Goal: Information Seeking & Learning: Learn about a topic

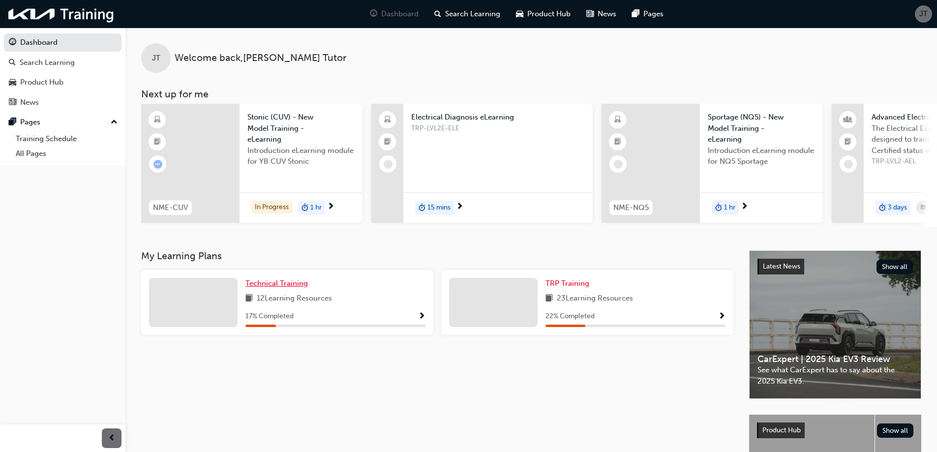
click at [281, 288] on span "Technical Training" at bounding box center [276, 283] width 62 height 9
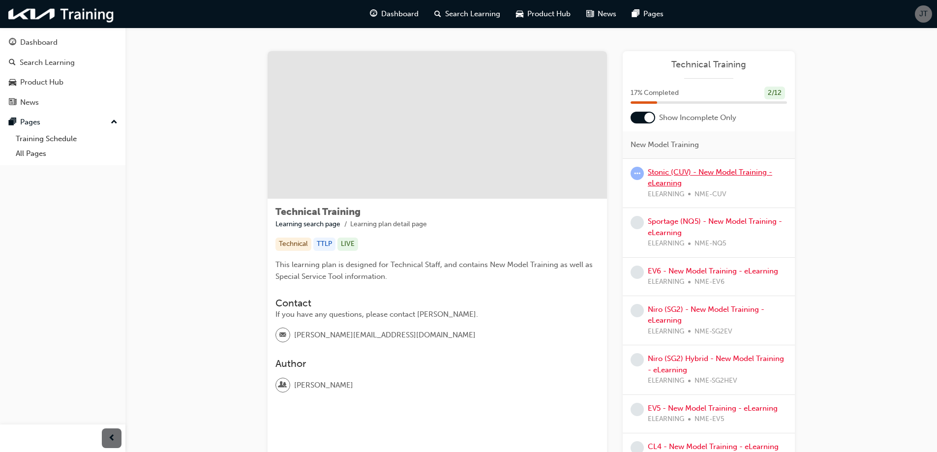
click at [680, 175] on link "Stonic (CUV) - New Model Training - eLearning" at bounding box center [709, 178] width 124 height 20
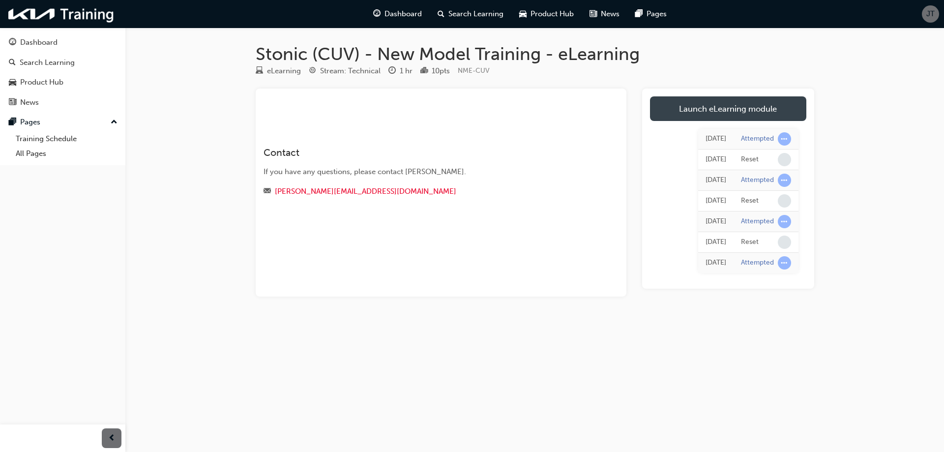
click at [701, 110] on link "Launch eLearning module" at bounding box center [728, 108] width 156 height 25
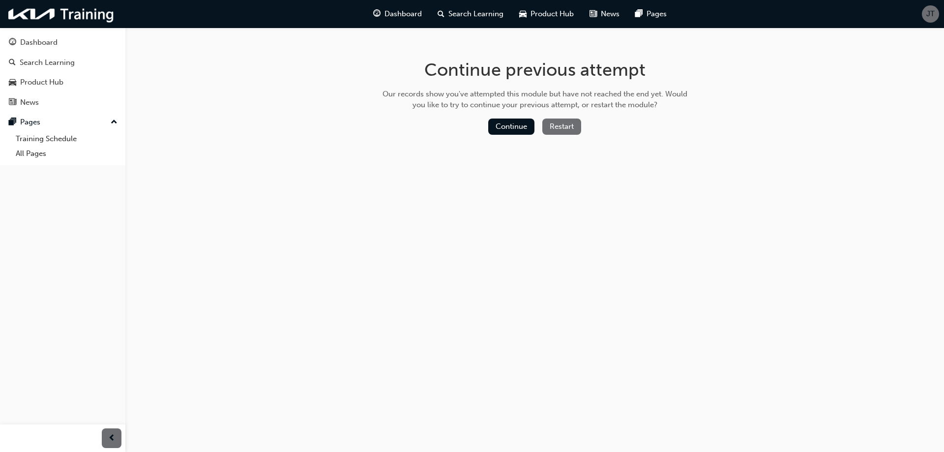
click at [561, 129] on button "Restart" at bounding box center [561, 126] width 39 height 16
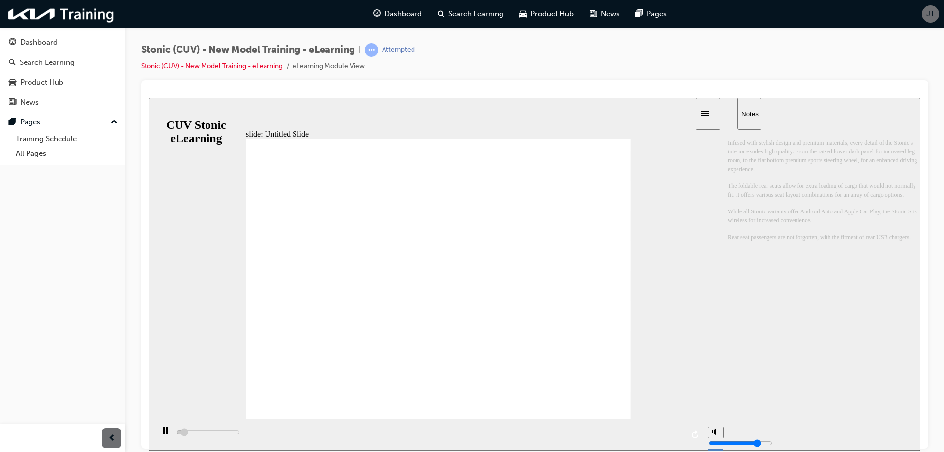
click at [315, 436] on div "playback controls" at bounding box center [428, 434] width 549 height 32
click at [313, 434] on div "playback controls" at bounding box center [428, 434] width 549 height 32
drag, startPoint x: 214, startPoint y: 435, endPoint x: 348, endPoint y: 425, distance: 134.1
click at [330, 433] on div "playback controls" at bounding box center [428, 434] width 549 height 32
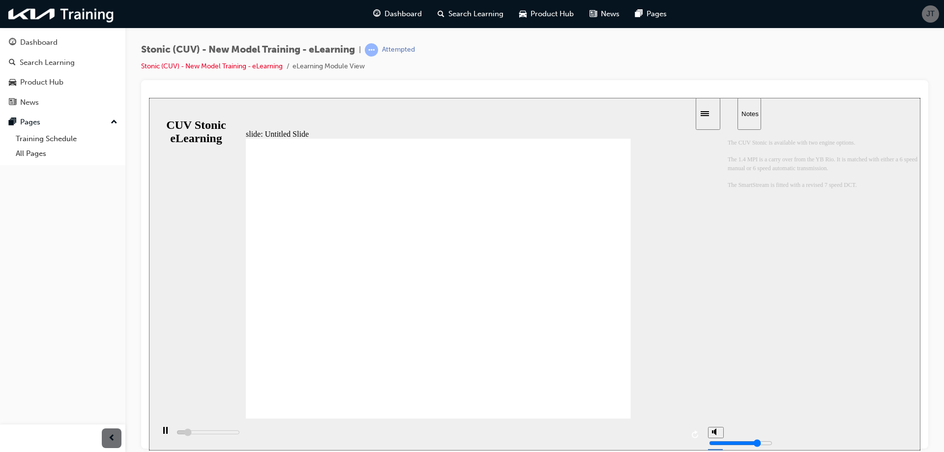
drag, startPoint x: 342, startPoint y: 283, endPoint x: 343, endPoint y: 291, distance: 7.9
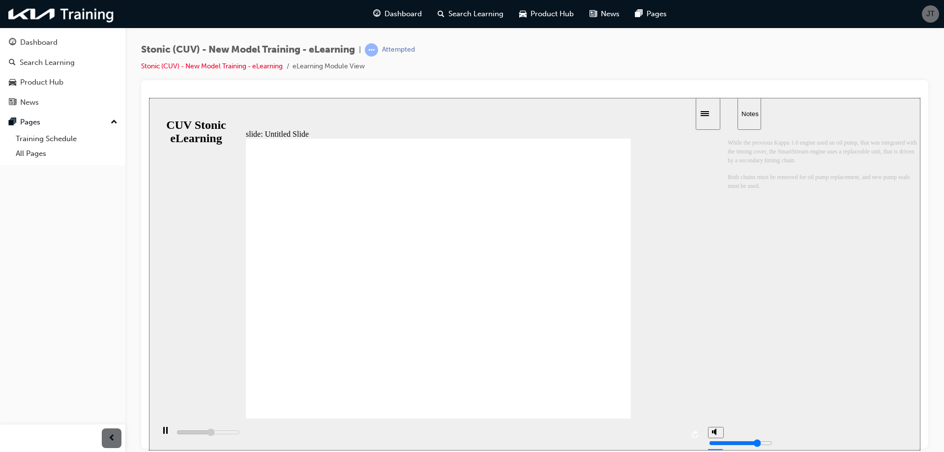
click at [634, 432] on div "playback controls" at bounding box center [428, 434] width 549 height 32
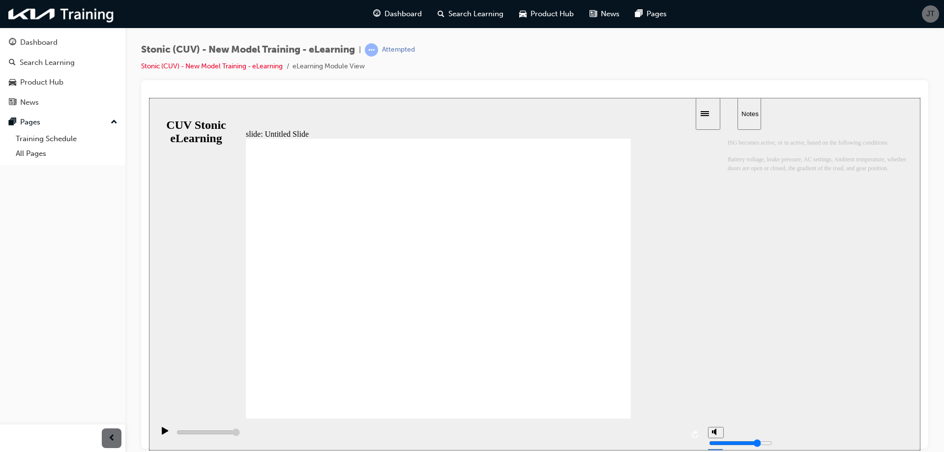
type input "20200"
radio input "true"
click at [710, 436] on icon "submit" at bounding box center [711, 433] width 8 height 9
type input "20200"
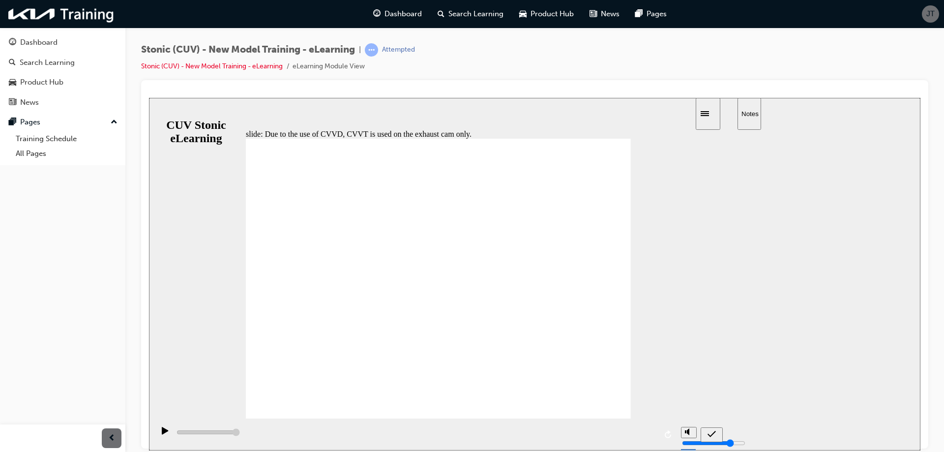
radio input "false"
radio input "true"
click at [709, 435] on icon "submit" at bounding box center [711, 433] width 8 height 6
type input "1100"
radio input "true"
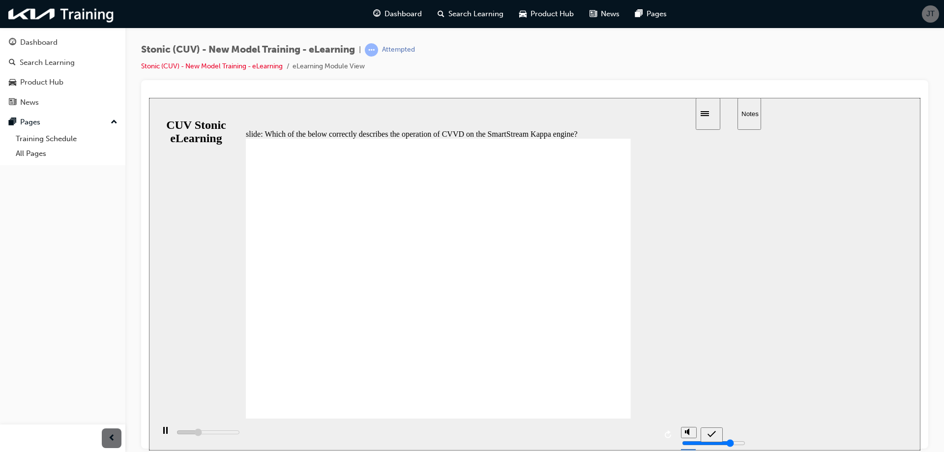
type input "1700"
radio input "false"
radio input "true"
click at [706, 432] on div "submit" at bounding box center [711, 434] width 14 height 10
drag, startPoint x: 399, startPoint y: 294, endPoint x: 697, endPoint y: 374, distance: 308.3
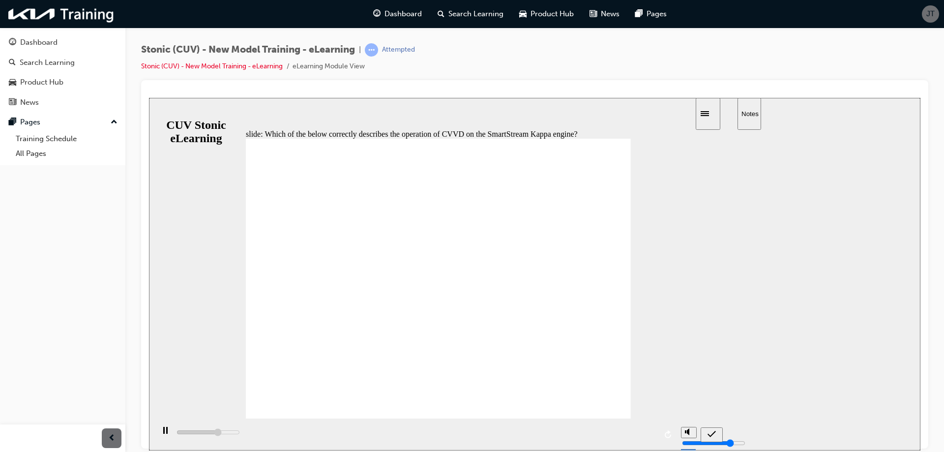
type input "3600"
radio input "true"
click at [708, 435] on icon "submit" at bounding box center [711, 433] width 8 height 9
type input "2000"
radio input "true"
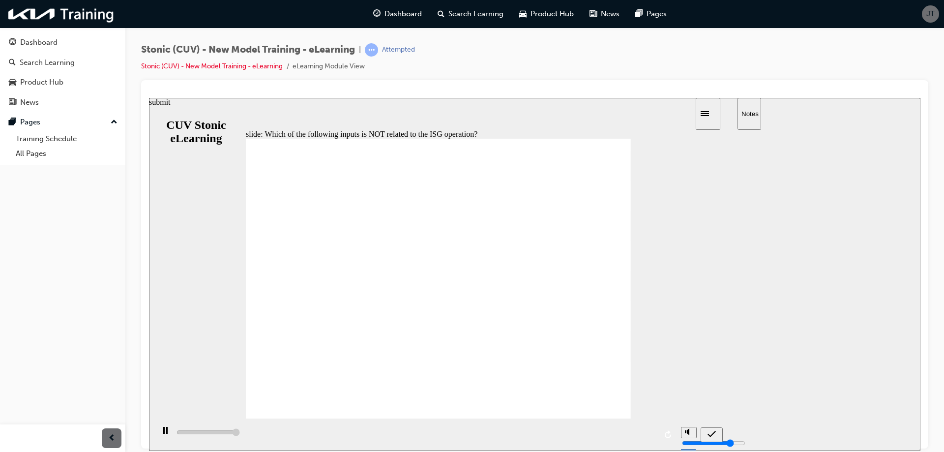
click at [709, 433] on icon "submit" at bounding box center [711, 433] width 8 height 9
type input "5000"
radio input "false"
radio input "true"
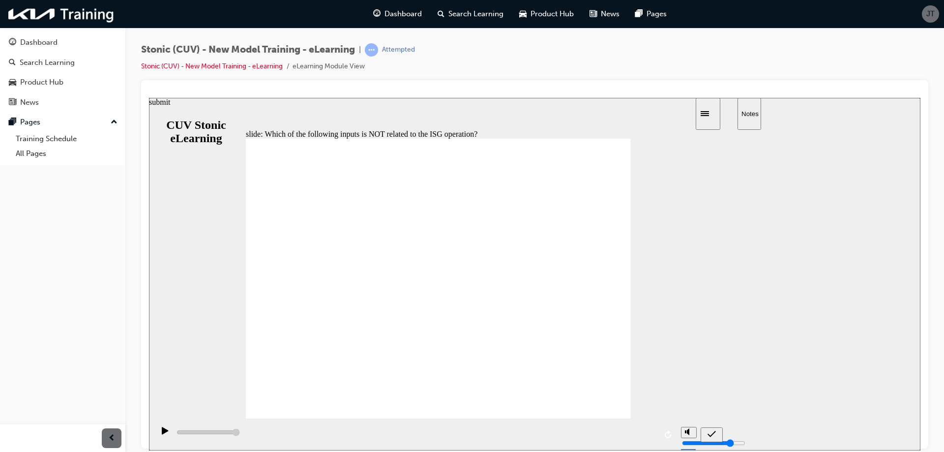
click at [708, 434] on icon "submit" at bounding box center [711, 433] width 8 height 9
type input "5000"
radio input "false"
radio input "true"
click at [708, 438] on icon "submit" at bounding box center [711, 433] width 8 height 9
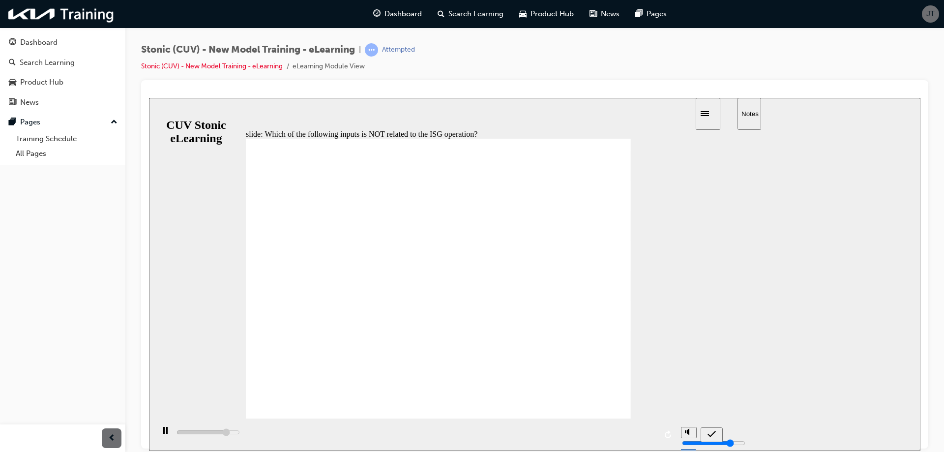
type input "5000"
radio input "true"
click at [712, 434] on icon "submit" at bounding box center [711, 433] width 8 height 6
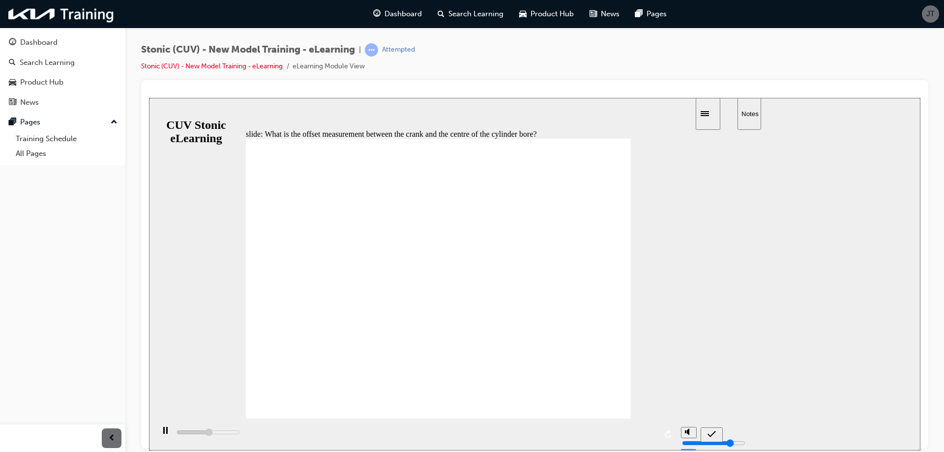
type input "21300"
radio input "true"
type input "22700"
radio input "false"
radio input "true"
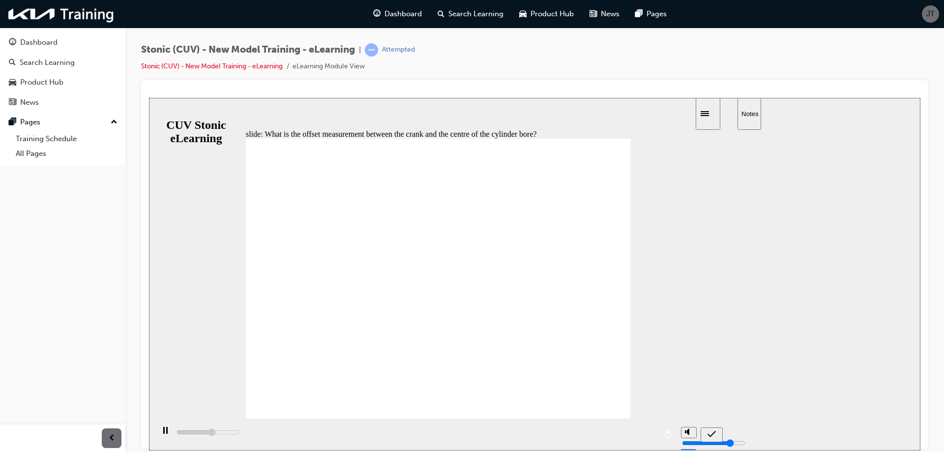
drag, startPoint x: 273, startPoint y: 273, endPoint x: 301, endPoint y: 247, distance: 38.3
type input "23100"
radio input "true"
click at [709, 433] on icon "submit" at bounding box center [711, 433] width 8 height 9
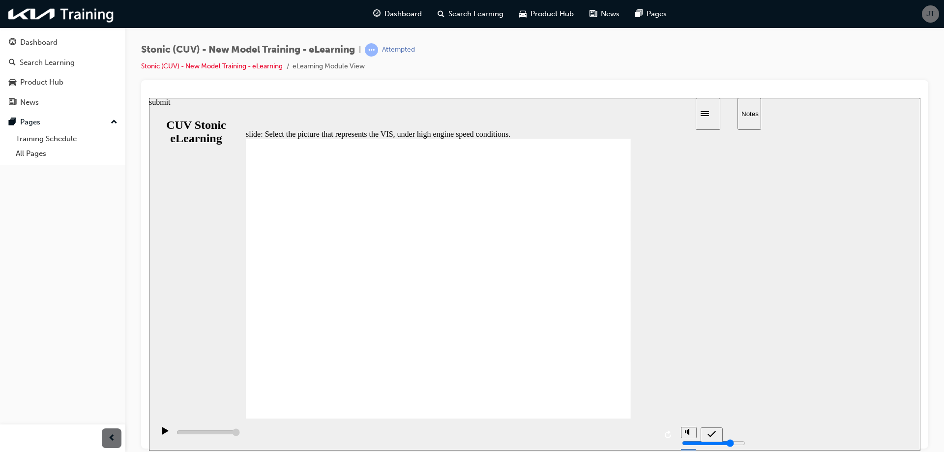
click at [708, 436] on icon "submit" at bounding box center [711, 433] width 8 height 9
click at [713, 434] on icon "submit" at bounding box center [711, 433] width 8 height 9
type input "1300"
radio input "true"
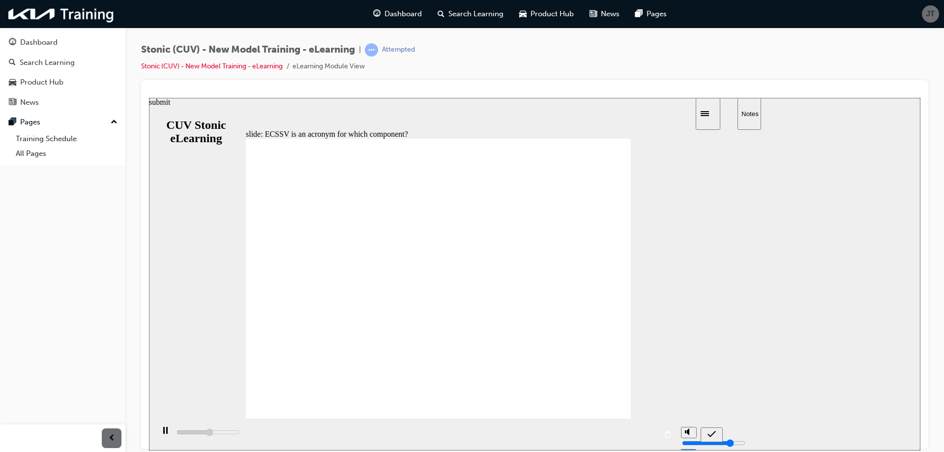
click at [712, 431] on icon "submit" at bounding box center [711, 433] width 8 height 9
type input "3300"
radio input "false"
radio input "true"
type input "3700"
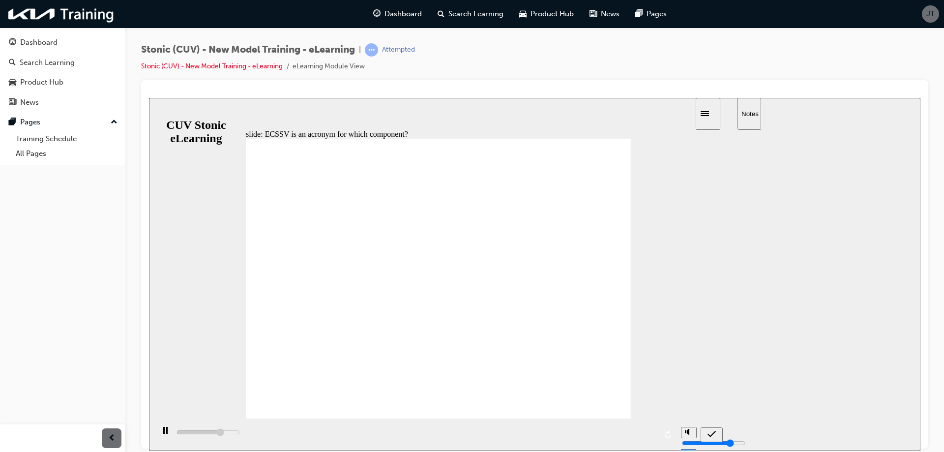
radio input "true"
click at [710, 433] on icon "submit" at bounding box center [711, 433] width 8 height 9
type input "5000"
radio input "false"
radio input "true"
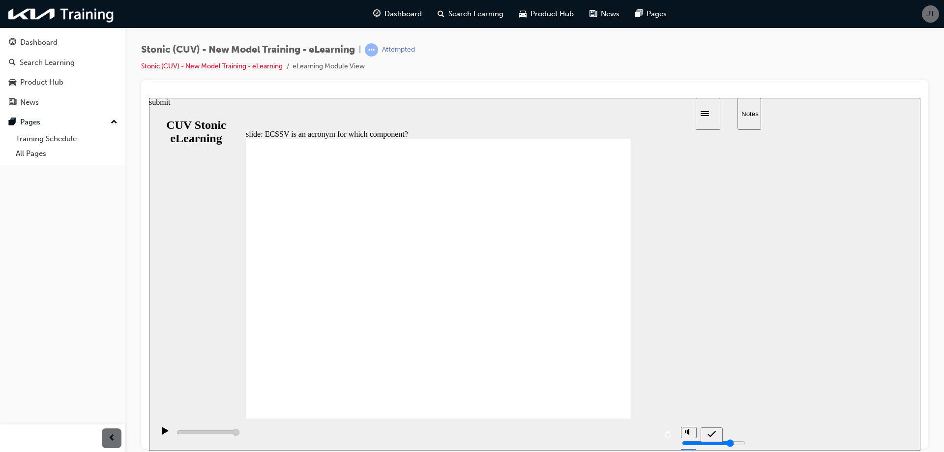
click at [716, 435] on div "submit" at bounding box center [711, 434] width 14 height 10
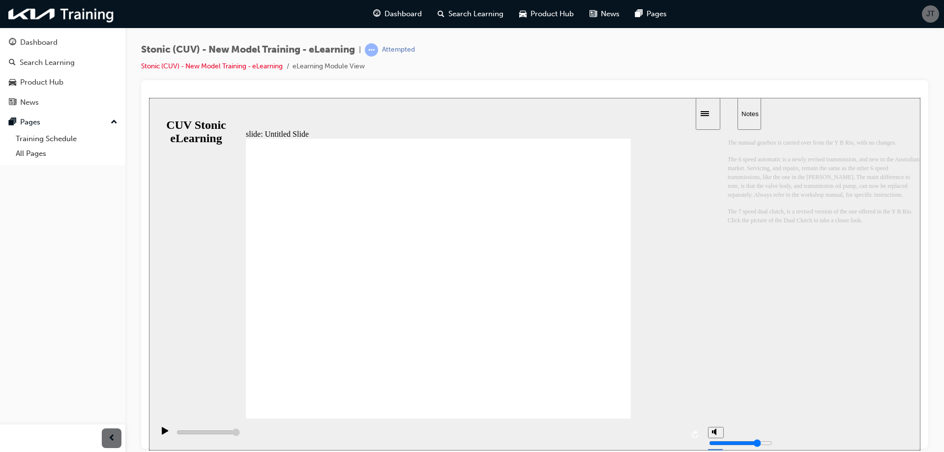
drag, startPoint x: 336, startPoint y: 250, endPoint x: 337, endPoint y: 199, distance: 51.2
drag, startPoint x: 337, startPoint y: 199, endPoint x: 339, endPoint y: 186, distance: 12.9
drag, startPoint x: 340, startPoint y: 183, endPoint x: 343, endPoint y: 177, distance: 6.8
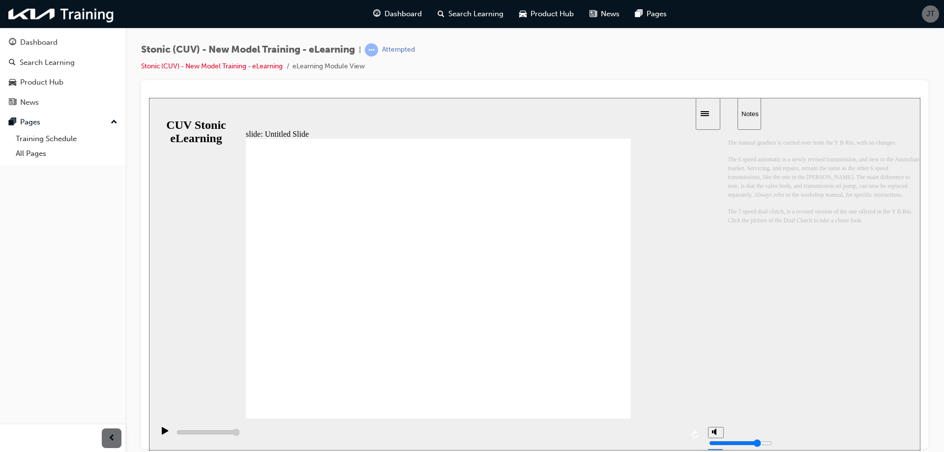
drag, startPoint x: 382, startPoint y: 177, endPoint x: 420, endPoint y: 175, distance: 37.9
drag, startPoint x: 429, startPoint y: 175, endPoint x: 499, endPoint y: 175, distance: 69.8
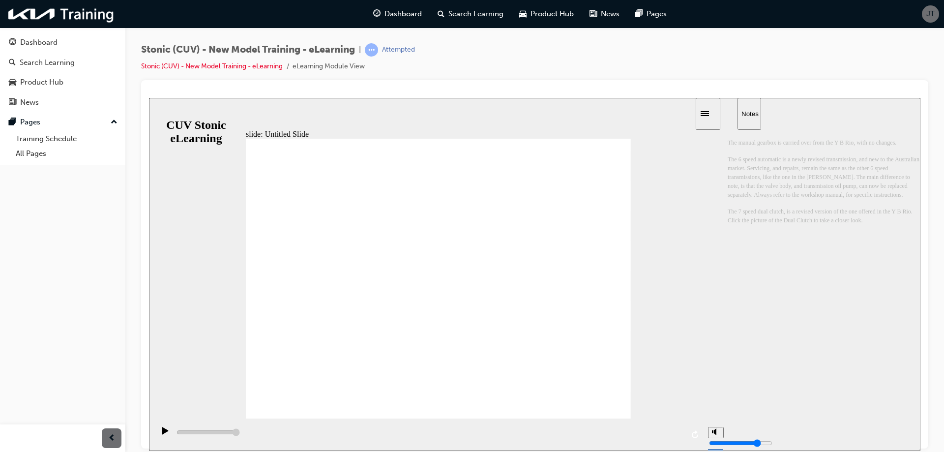
drag, startPoint x: 551, startPoint y: 182, endPoint x: 552, endPoint y: 194, distance: 12.3
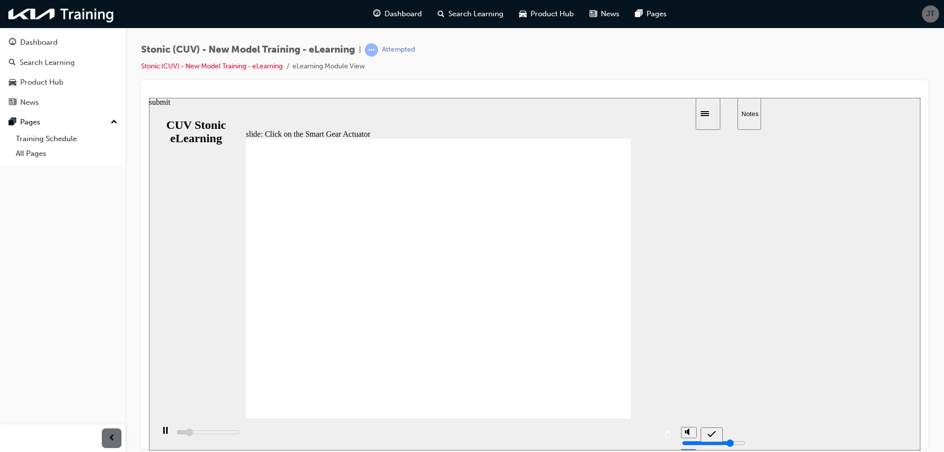
click at [712, 435] on icon "submit" at bounding box center [711, 433] width 8 height 9
drag, startPoint x: 383, startPoint y: 331, endPoint x: 389, endPoint y: 325, distance: 8.4
click at [709, 433] on icon "submit" at bounding box center [711, 433] width 8 height 9
type input "1400"
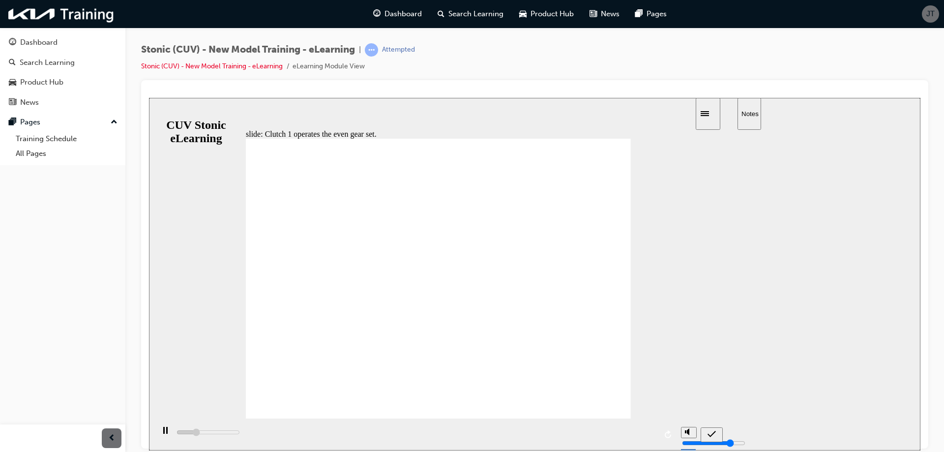
radio input "true"
click at [709, 436] on icon "submit" at bounding box center [711, 433] width 8 height 9
type input "1700"
radio input "true"
click at [709, 433] on icon "submit" at bounding box center [711, 433] width 8 height 9
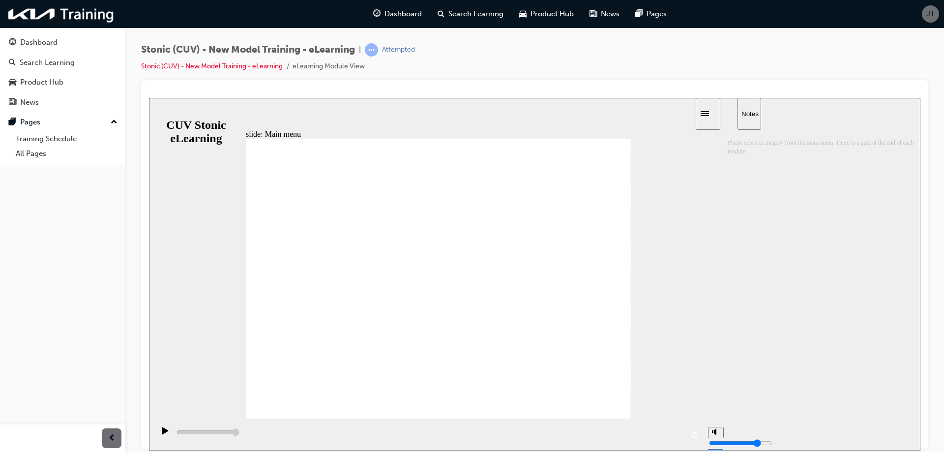
drag, startPoint x: 436, startPoint y: 325, endPoint x: 436, endPoint y: 300, distance: 25.1
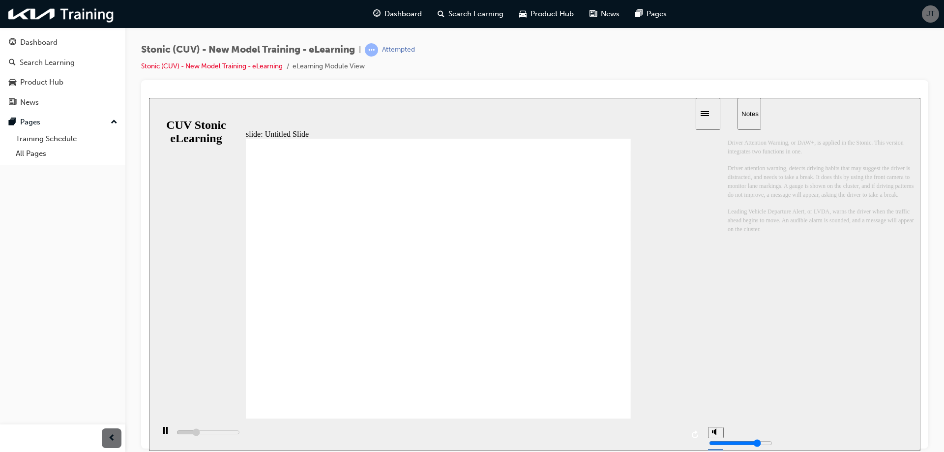
type input "20200"
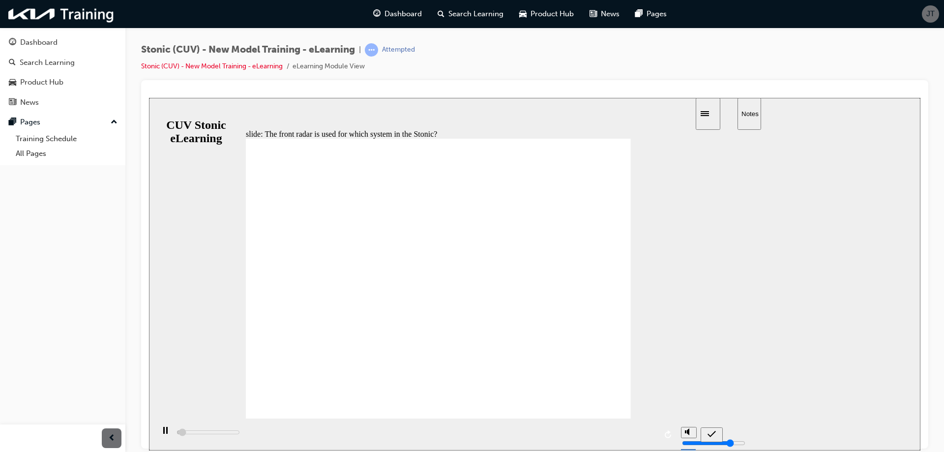
type input "1300"
radio input "true"
click at [709, 434] on icon "submit" at bounding box center [711, 433] width 8 height 9
type input "3300"
radio input "true"
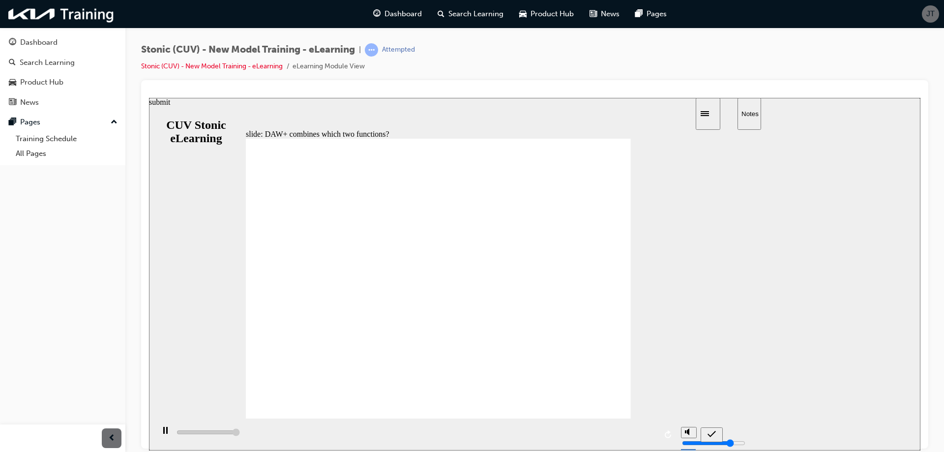
click at [708, 436] on icon "submit" at bounding box center [711, 433] width 8 height 9
type input "5000"
radio input "false"
radio input "true"
click at [715, 436] on icon "submit" at bounding box center [711, 433] width 8 height 9
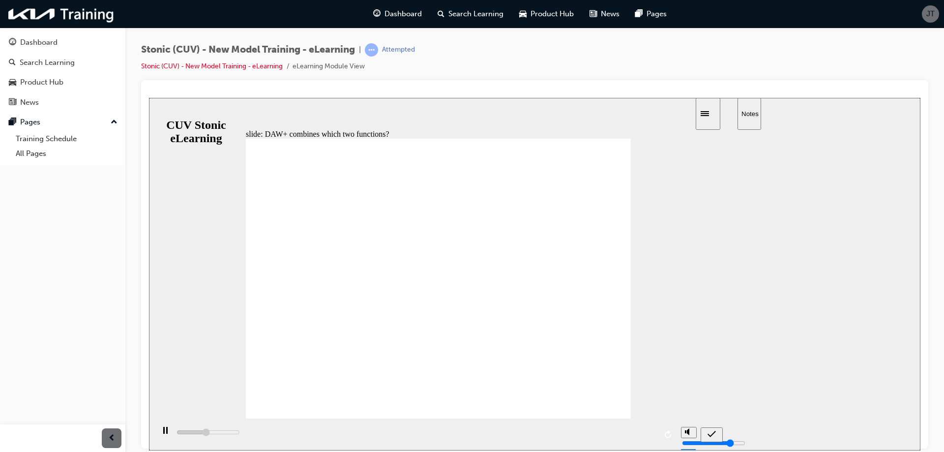
type input "5000"
radio input "false"
radio input "true"
click at [710, 434] on icon "submit" at bounding box center [711, 433] width 8 height 9
type input "5000"
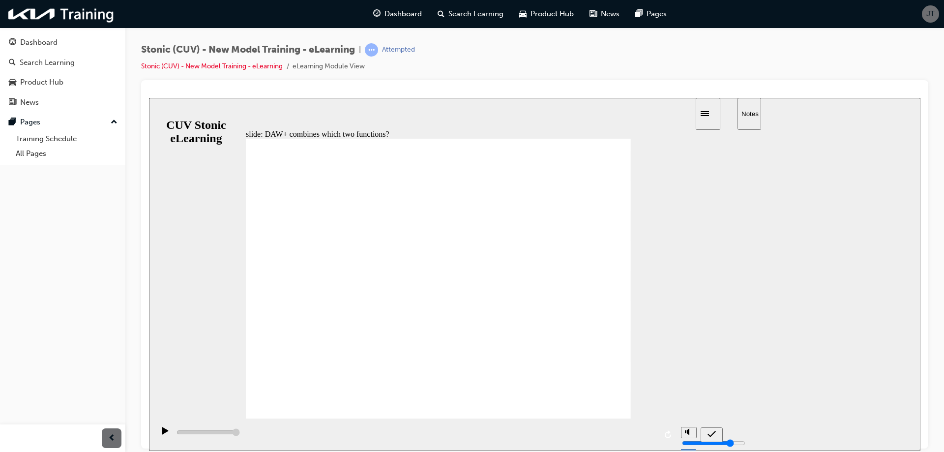
radio input "false"
radio input "true"
click at [707, 439] on div "submit" at bounding box center [711, 434] width 14 height 10
type input "1400"
radio input "true"
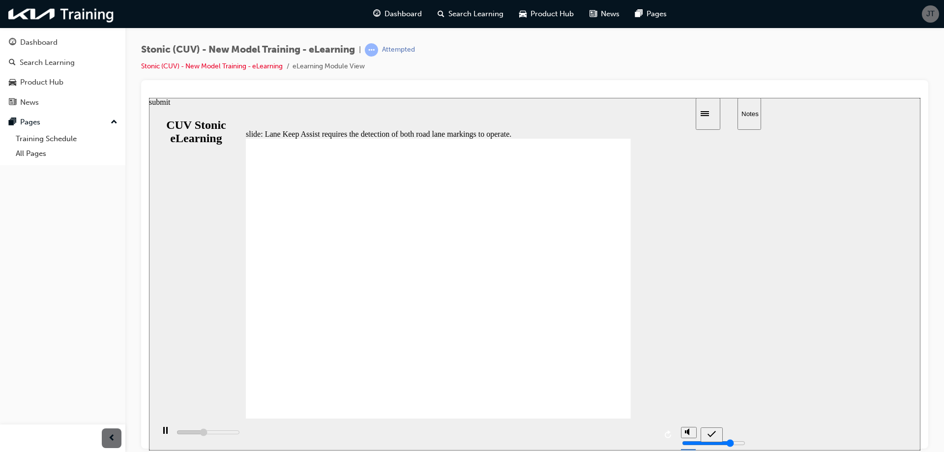
click at [713, 434] on icon "submit" at bounding box center [711, 433] width 8 height 9
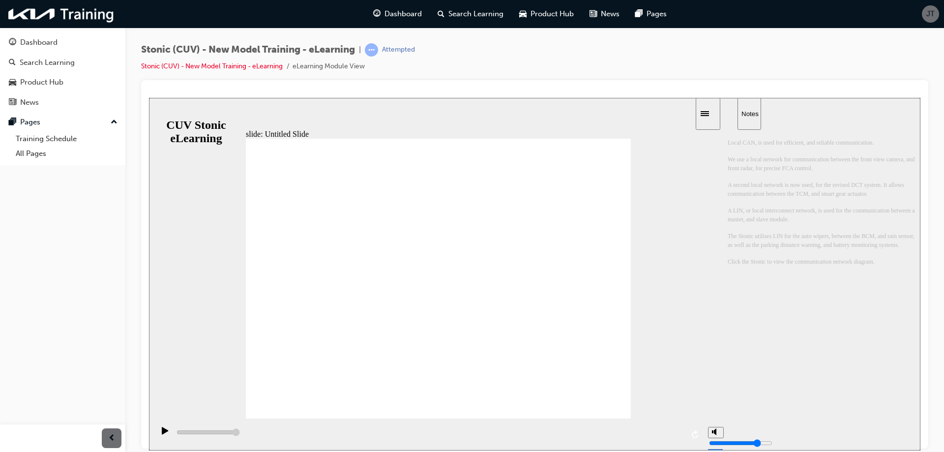
drag, startPoint x: 543, startPoint y: 301, endPoint x: 531, endPoint y: 320, distance: 22.1
drag, startPoint x: 531, startPoint y: 320, endPoint x: 565, endPoint y: 303, distance: 38.0
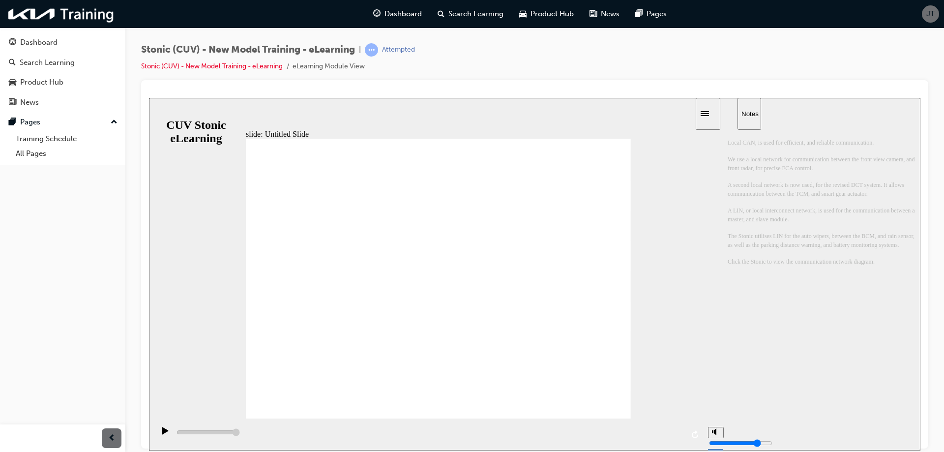
drag, startPoint x: 538, startPoint y: 177, endPoint x: 517, endPoint y: 188, distance: 23.7
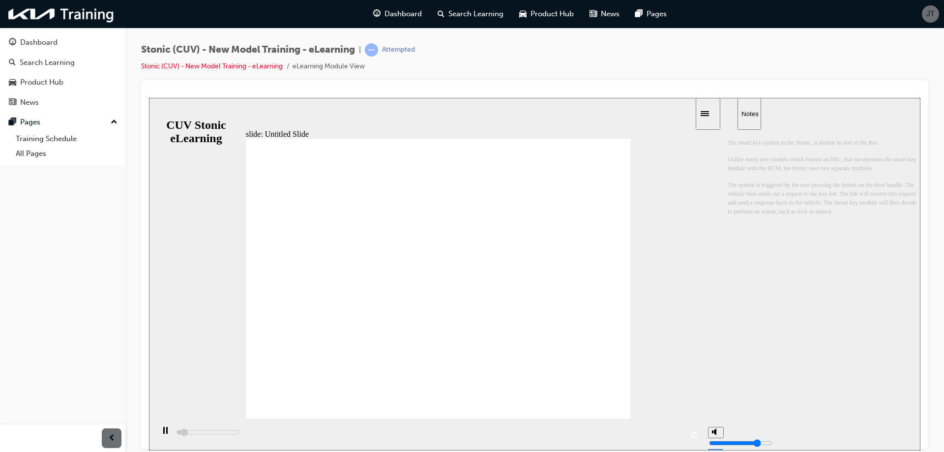
drag, startPoint x: 380, startPoint y: 196, endPoint x: 385, endPoint y: 196, distance: 5.9
drag, startPoint x: 454, startPoint y: 198, endPoint x: 530, endPoint y: 197, distance: 76.2
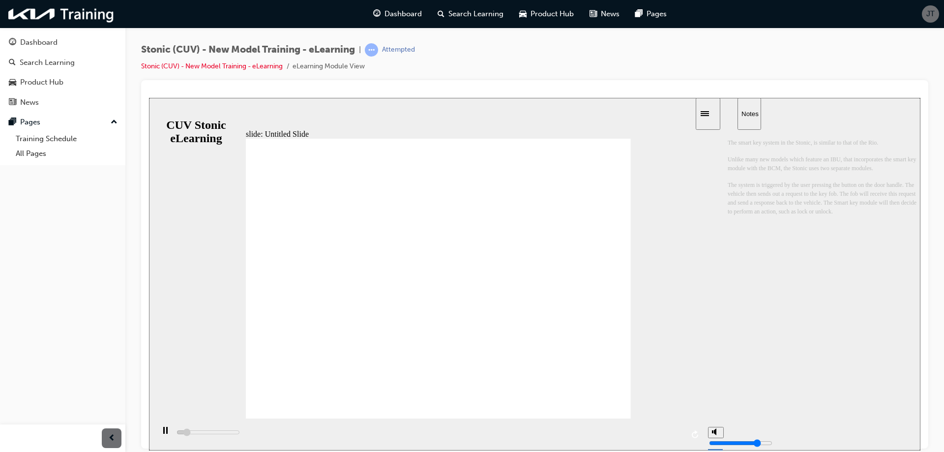
drag, startPoint x: 507, startPoint y: 357, endPoint x: 499, endPoint y: 357, distance: 7.4
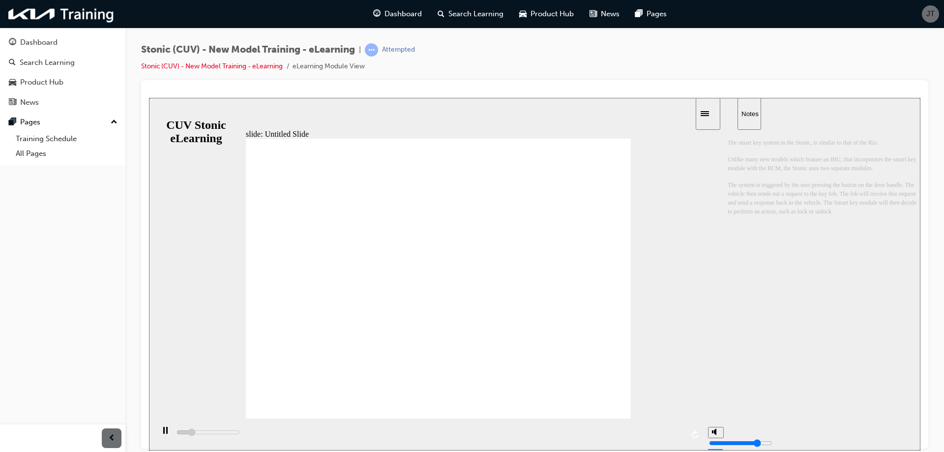
drag, startPoint x: 492, startPoint y: 355, endPoint x: 481, endPoint y: 353, distance: 10.6
drag, startPoint x: 358, startPoint y: 352, endPoint x: 380, endPoint y: 358, distance: 22.8
drag, startPoint x: 380, startPoint y: 357, endPoint x: 329, endPoint y: 352, distance: 51.4
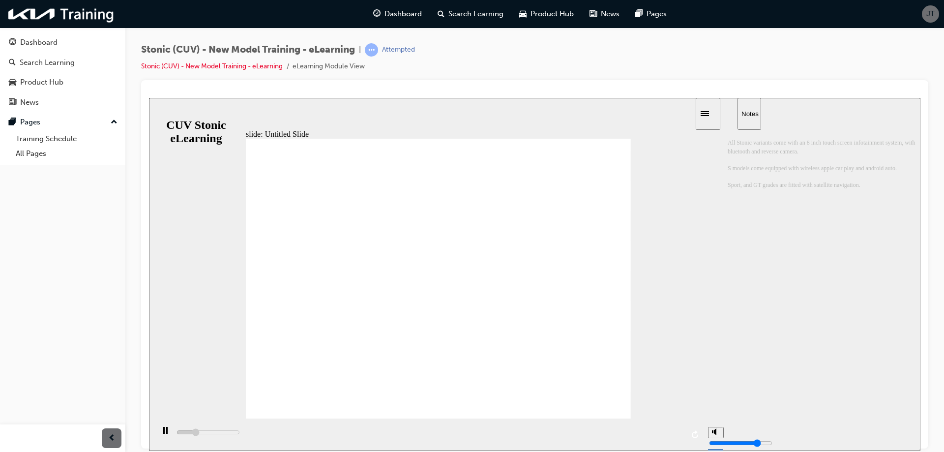
type input "1200"
radio input "true"
click at [715, 431] on icon "submit" at bounding box center [711, 433] width 8 height 6
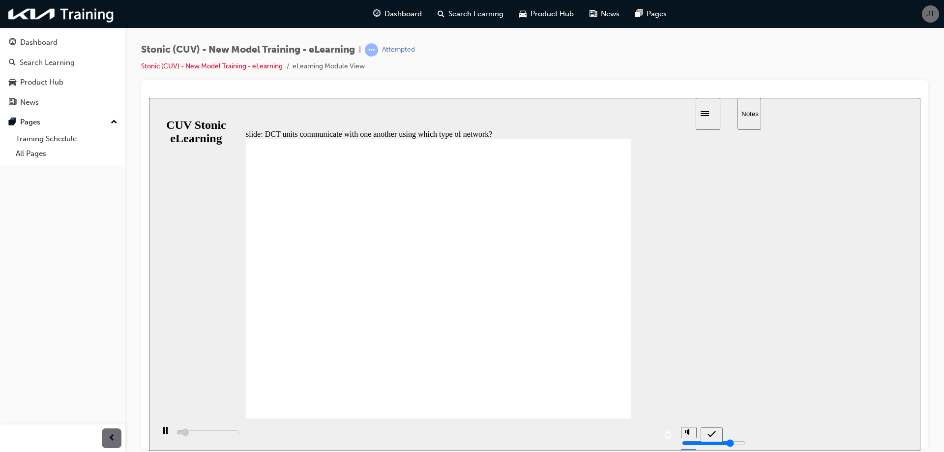
type input "3400"
radio input "false"
radio input "true"
click at [711, 433] on icon "submit" at bounding box center [711, 433] width 8 height 9
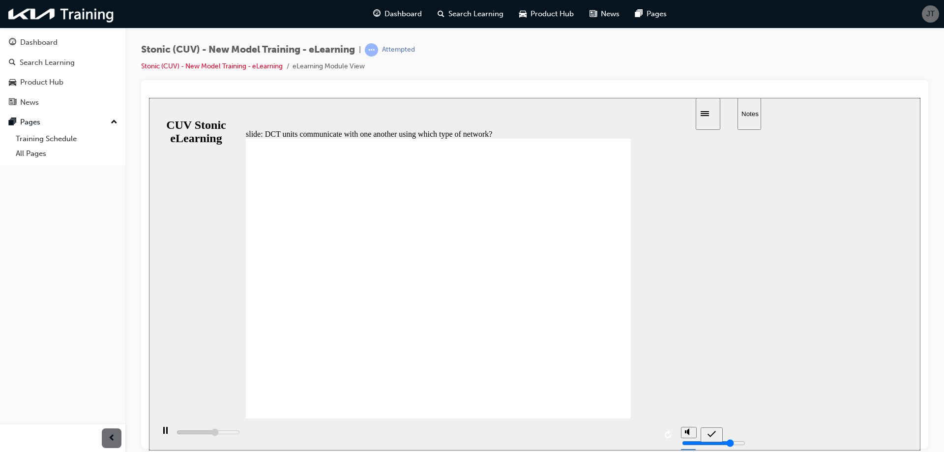
type input "5100"
radio input "false"
radio input "true"
click at [708, 434] on icon "submit" at bounding box center [711, 433] width 8 height 9
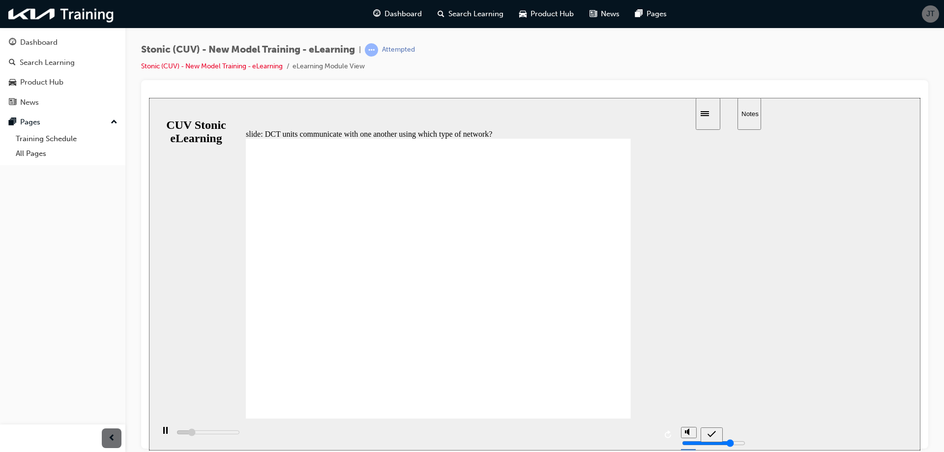
type input "7200"
radio input "false"
radio input "true"
click at [711, 432] on icon "submit" at bounding box center [711, 433] width 8 height 9
type input "4600"
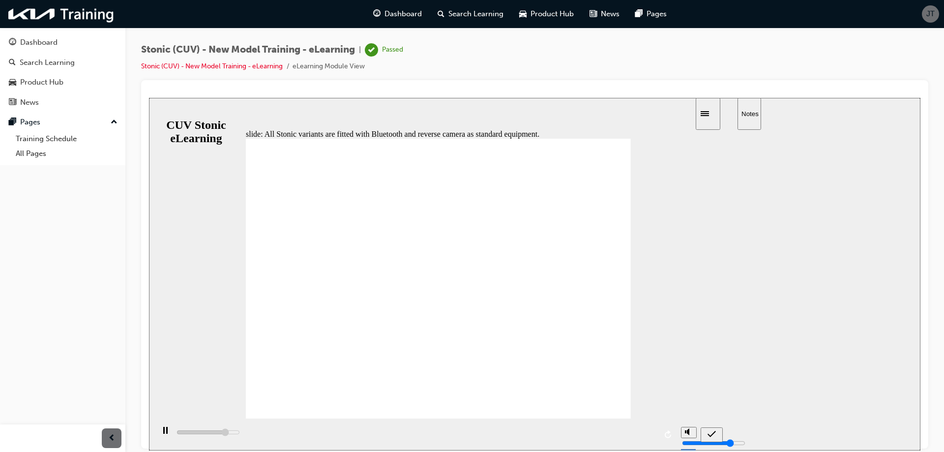
radio input "true"
click at [713, 435] on icon "submit" at bounding box center [711, 433] width 8 height 9
type input "6300"
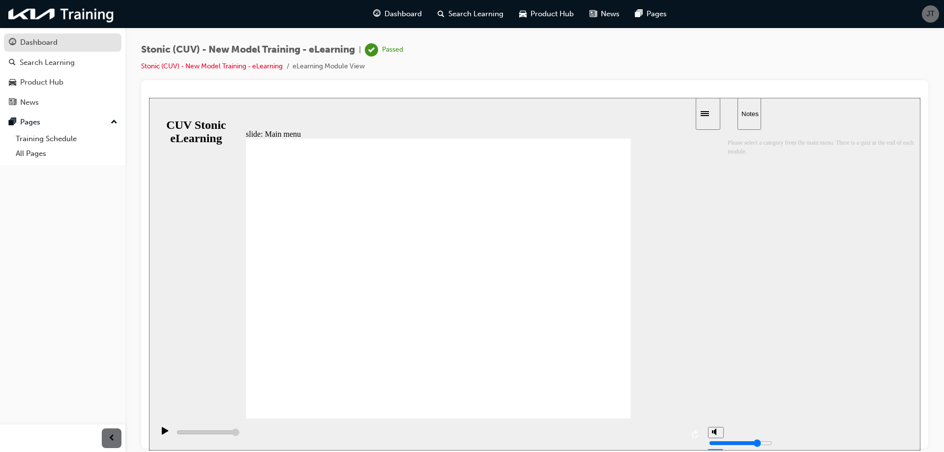
click at [21, 46] on div "Dashboard" at bounding box center [38, 42] width 37 height 11
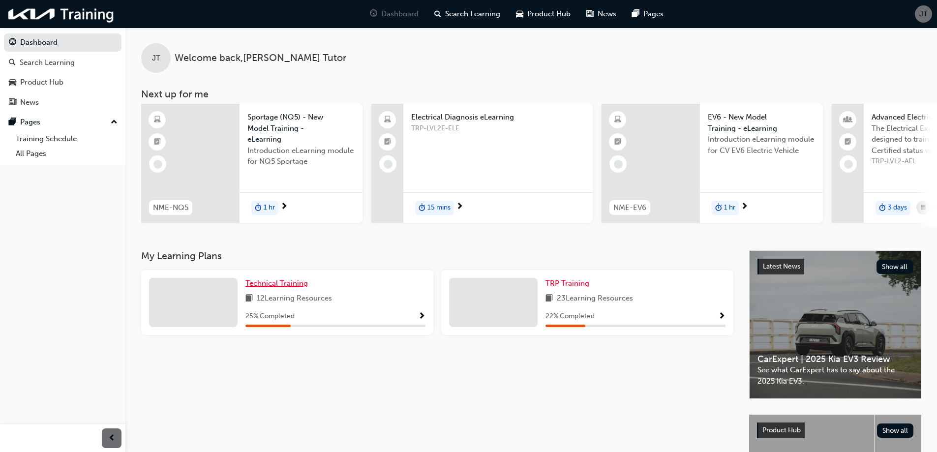
click at [299, 288] on span "Technical Training" at bounding box center [276, 283] width 62 height 9
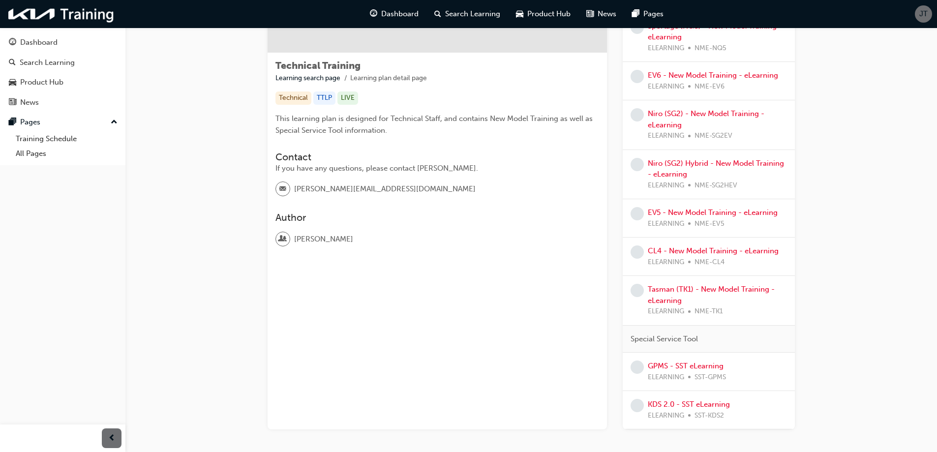
scroll to position [97, 0]
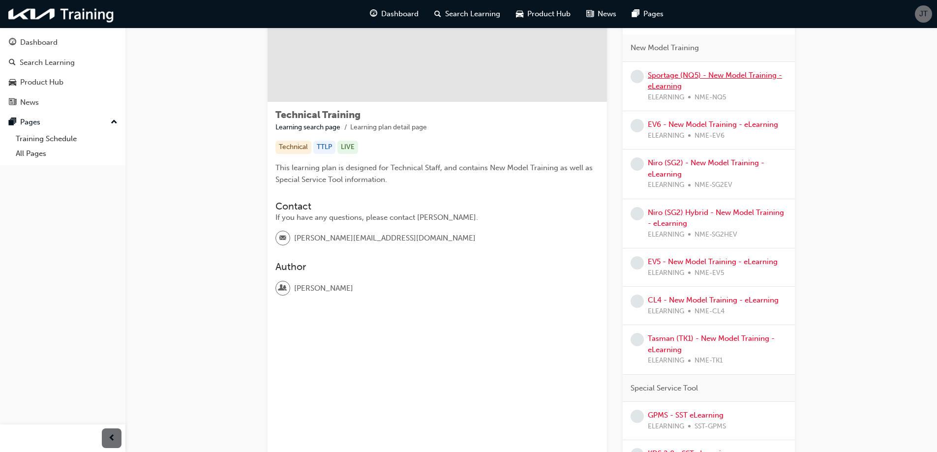
click at [694, 78] on link "Sportage (NQ5) - New Model Training - eLearning" at bounding box center [714, 81] width 134 height 20
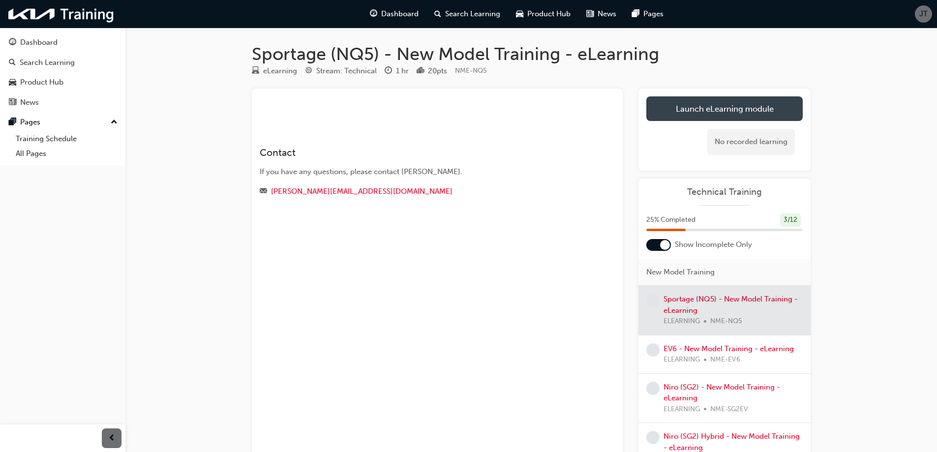
click at [720, 112] on link "Launch eLearning module" at bounding box center [724, 108] width 156 height 25
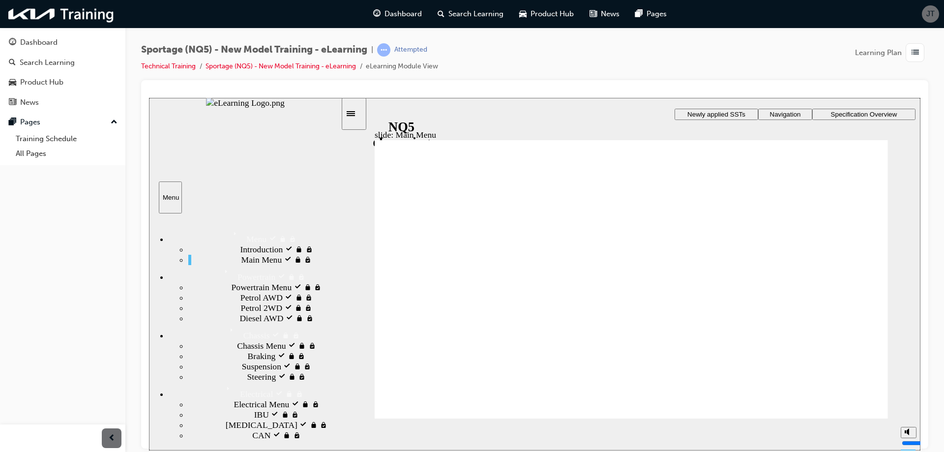
click at [356, 432] on icon "play/pause" at bounding box center [358, 429] width 4 height 7
click at [350, 435] on div "play/pause" at bounding box center [358, 434] width 17 height 17
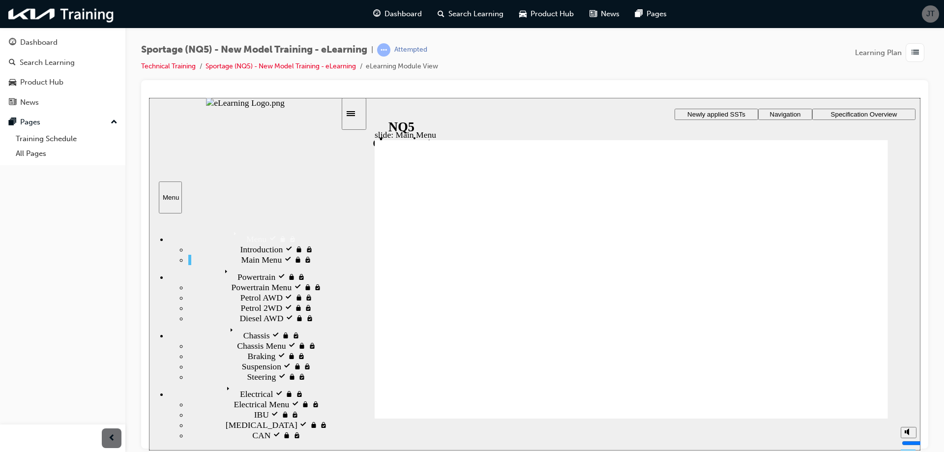
click at [270, 282] on div "Powertrain Powertrain" at bounding box center [255, 272] width 172 height 17
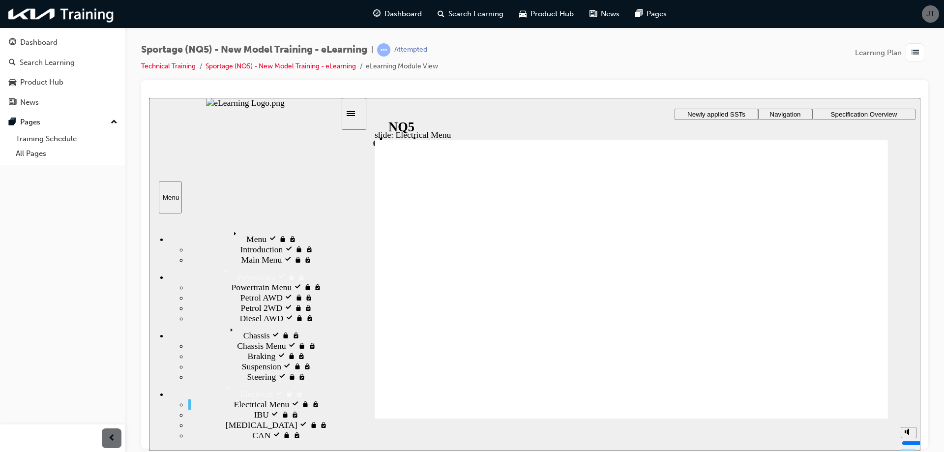
click at [304, 302] on div "Petrol AWD locked Petrol AWD" at bounding box center [264, 297] width 152 height 10
click at [315, 302] on div "Petrol AWD locked Petrol AWD" at bounding box center [264, 297] width 152 height 10
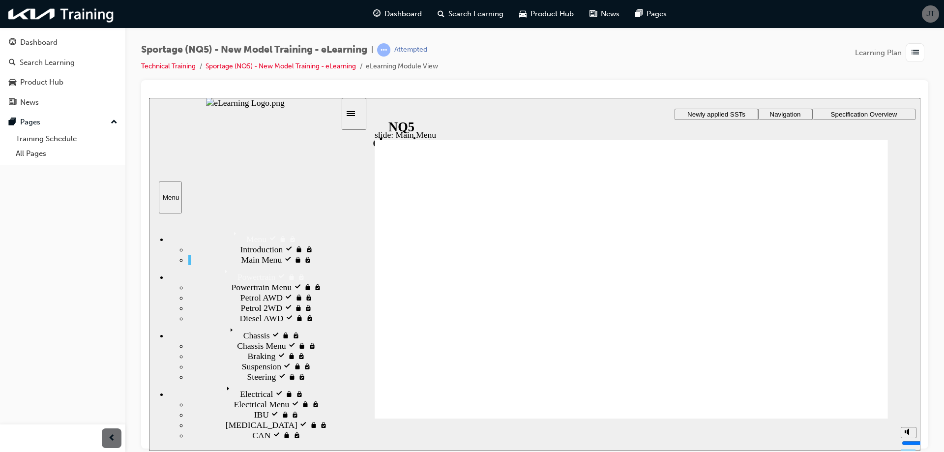
drag, startPoint x: 556, startPoint y: 178, endPoint x: 550, endPoint y: 186, distance: 9.8
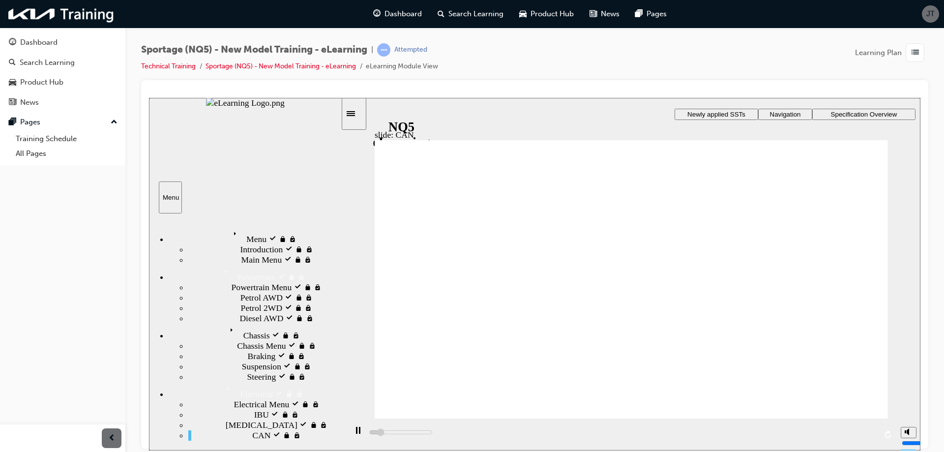
drag, startPoint x: 580, startPoint y: 196, endPoint x: 660, endPoint y: 193, distance: 80.7
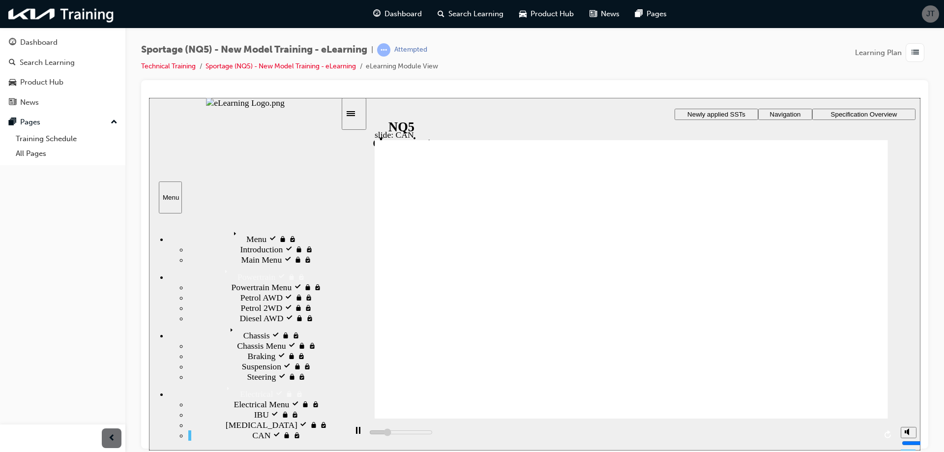
drag, startPoint x: 658, startPoint y: 186, endPoint x: 805, endPoint y: 157, distance: 149.3
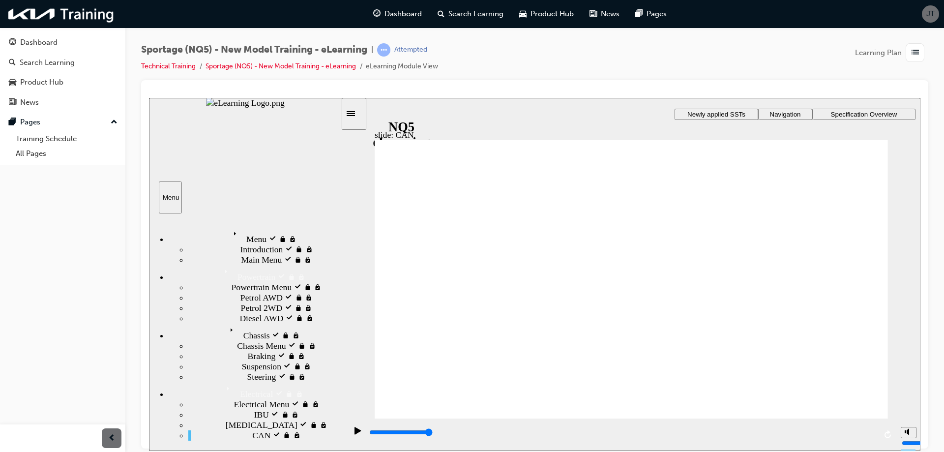
drag, startPoint x: 467, startPoint y: 236, endPoint x: 447, endPoint y: 310, distance: 75.8
drag, startPoint x: 449, startPoint y: 323, endPoint x: 571, endPoint y: 315, distance: 121.7
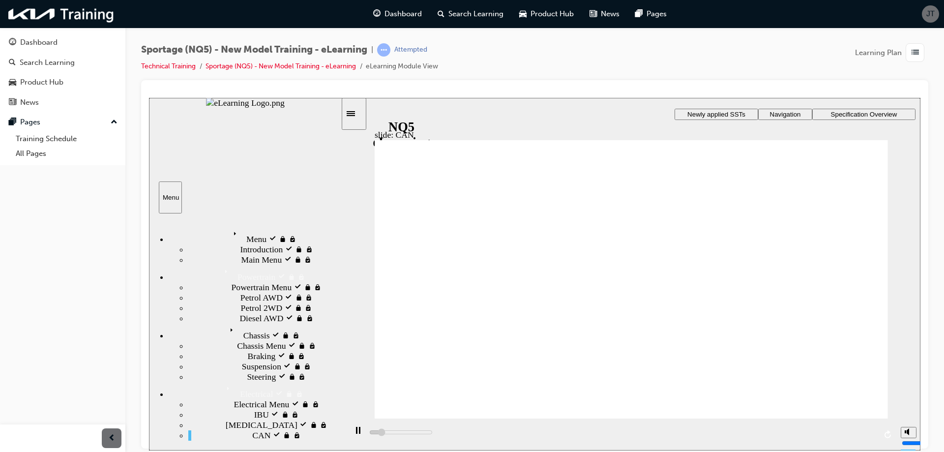
drag, startPoint x: 822, startPoint y: 149, endPoint x: 763, endPoint y: 219, distance: 91.7
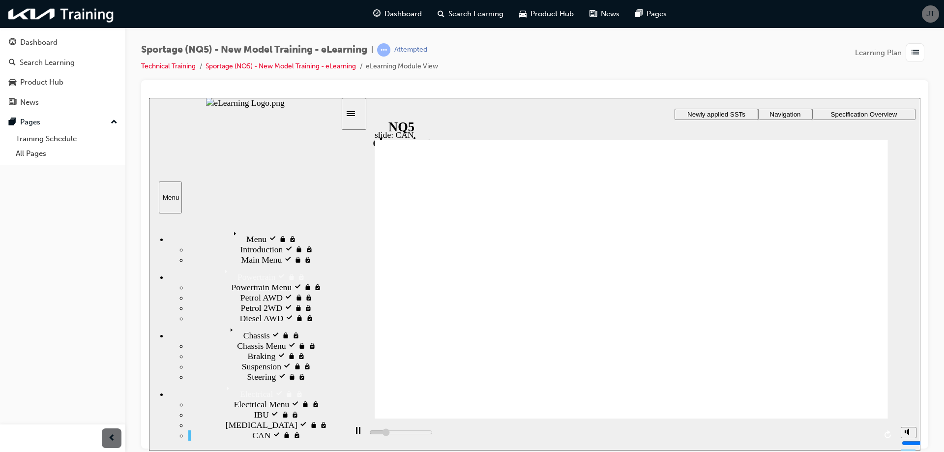
drag, startPoint x: 743, startPoint y: 221, endPoint x: 776, endPoint y: 209, distance: 34.7
drag, startPoint x: 818, startPoint y: 158, endPoint x: 708, endPoint y: 262, distance: 150.9
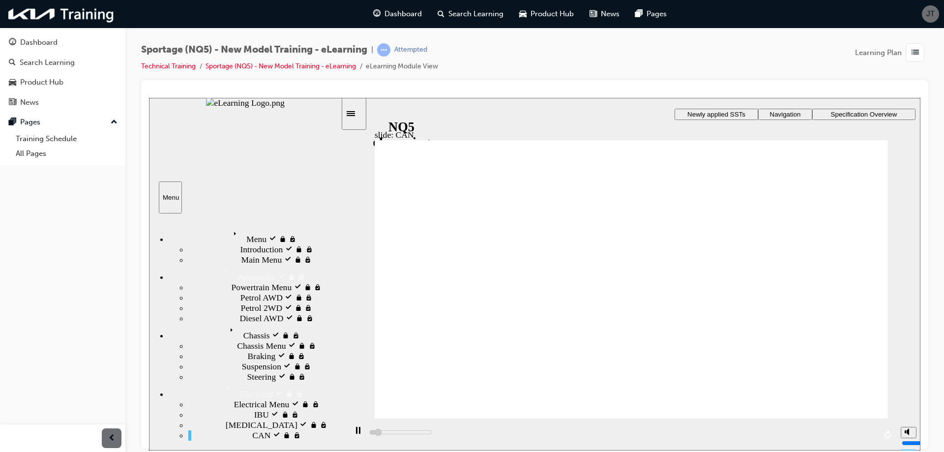
drag, startPoint x: 496, startPoint y: 256, endPoint x: 714, endPoint y: 235, distance: 218.8
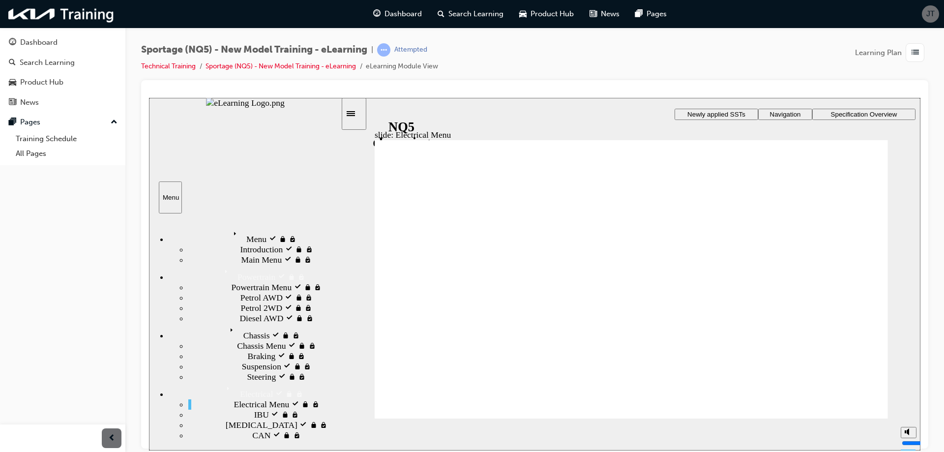
drag, startPoint x: 817, startPoint y: 158, endPoint x: 763, endPoint y: 205, distance: 71.8
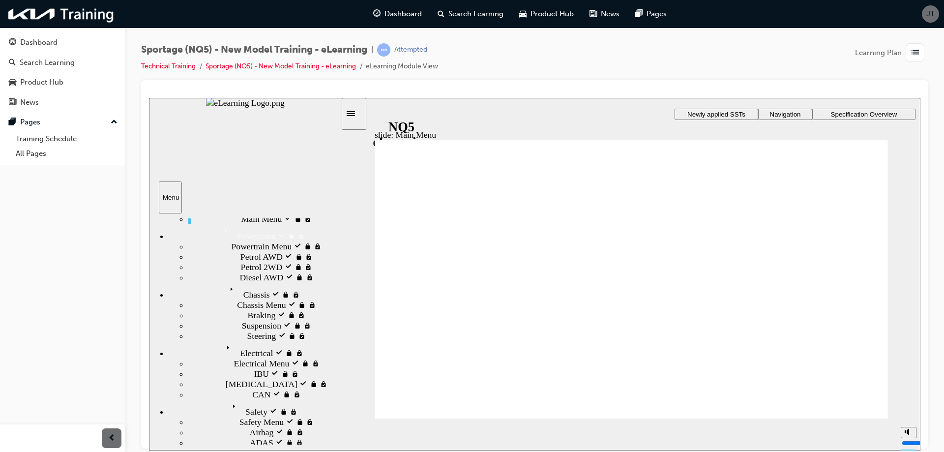
scroll to position [35, 0]
drag, startPoint x: 338, startPoint y: 300, endPoint x: 367, endPoint y: 316, distance: 32.6
click at [367, 316] on div "slide: Main Menu Oval Powertrain tick icon 1 Chassis tick icon 1 Electrical tic…" at bounding box center [534, 273] width 771 height 352
click at [319, 267] on div "Petrol AWD locked Petrol AWD" at bounding box center [264, 262] width 152 height 10
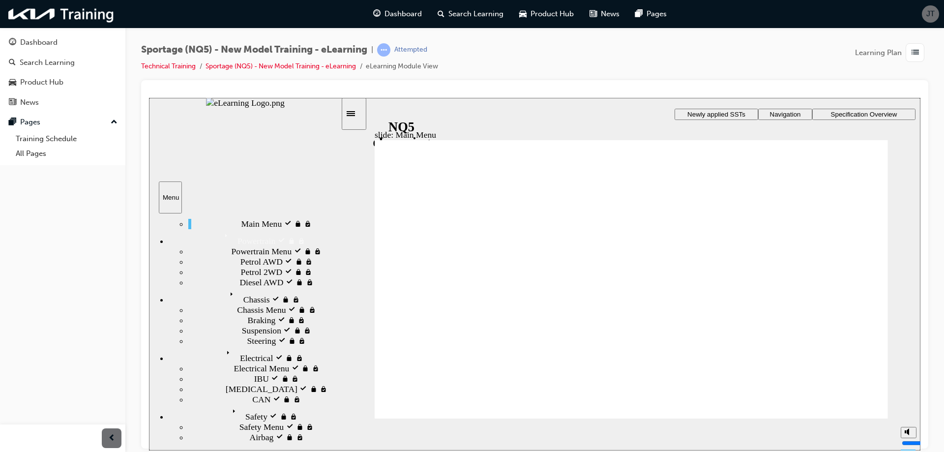
scroll to position [38, 0]
drag, startPoint x: 338, startPoint y: 284, endPoint x: 343, endPoint y: 286, distance: 5.3
click at [343, 286] on div "slide: Main Menu Oval Powertrain tick icon 1 Chassis tick icon 1 Electrical tic…" at bounding box center [534, 273] width 771 height 352
click at [318, 254] on div "Powertrain Menu Powertrain Menu" at bounding box center [264, 249] width 152 height 10
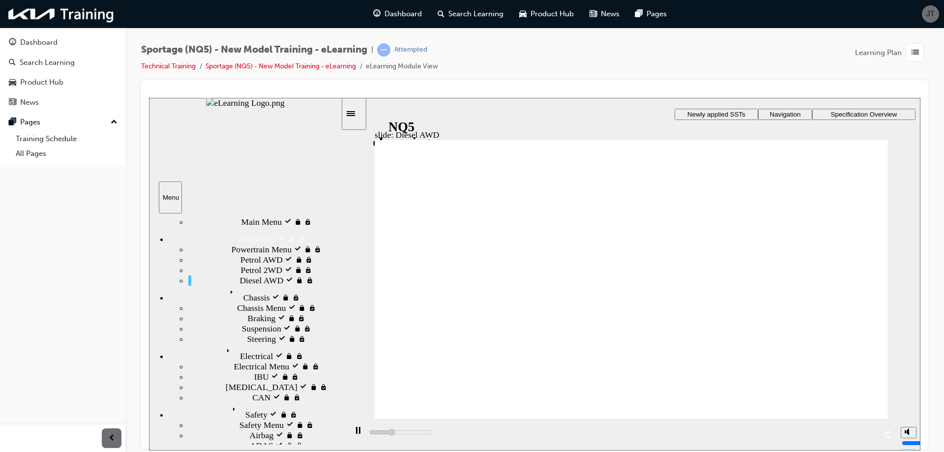
drag, startPoint x: 764, startPoint y: 186, endPoint x: 770, endPoint y: 260, distance: 74.5
drag, startPoint x: 772, startPoint y: 277, endPoint x: 793, endPoint y: 371, distance: 95.8
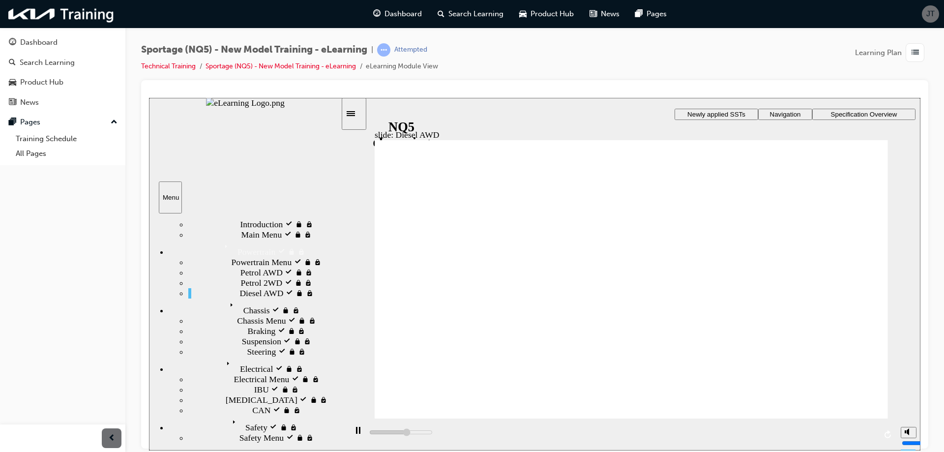
scroll to position [0, 0]
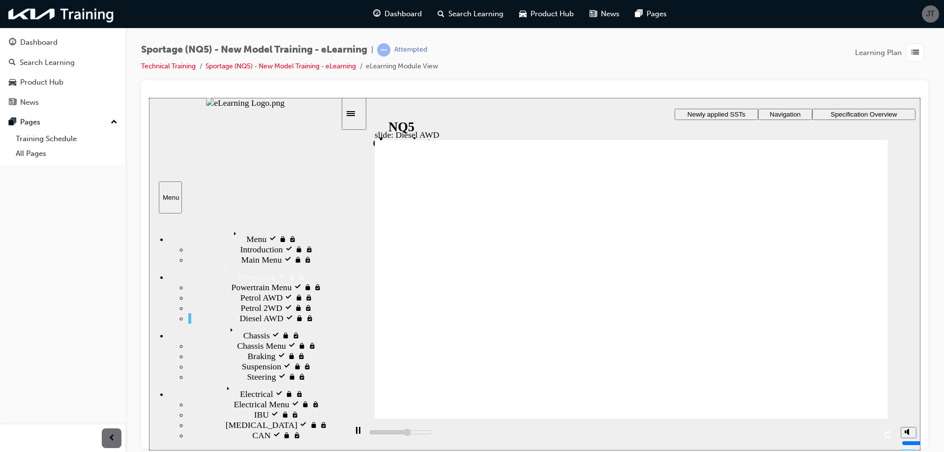
drag, startPoint x: 336, startPoint y: 306, endPoint x: 371, endPoint y: 258, distance: 59.5
click at [368, 260] on div "slide: Diesel AWD Group 3 Rectangle 1 Exhaust Group 2 Multiply 2 Close Group 10…" at bounding box center [534, 273] width 771 height 352
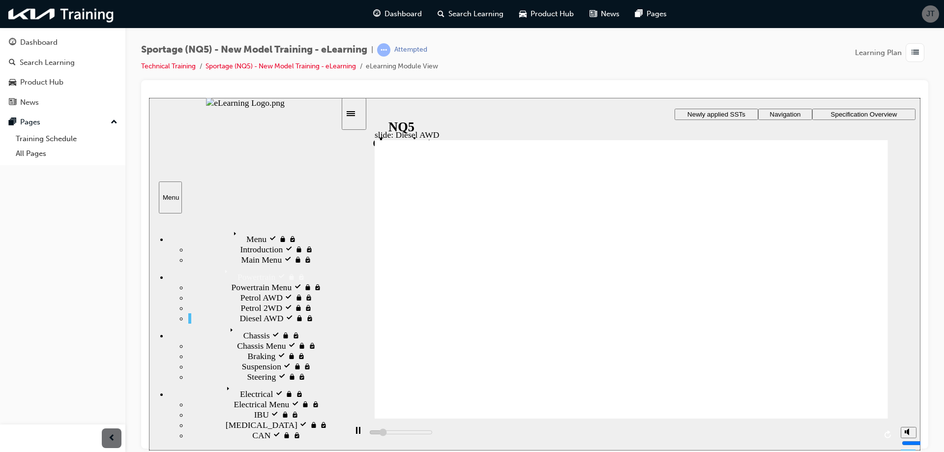
click at [253, 331] on div "Chassis Chassis" at bounding box center [255, 331] width 172 height 17
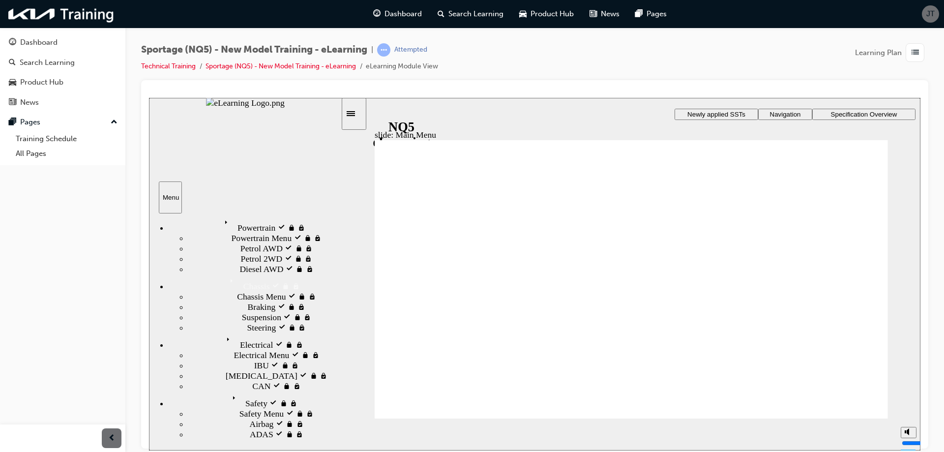
click at [258, 312] on div "Braking locked Braking" at bounding box center [264, 306] width 152 height 10
click at [260, 301] on div "Chassis Menu Chassis Menu" at bounding box center [264, 296] width 152 height 10
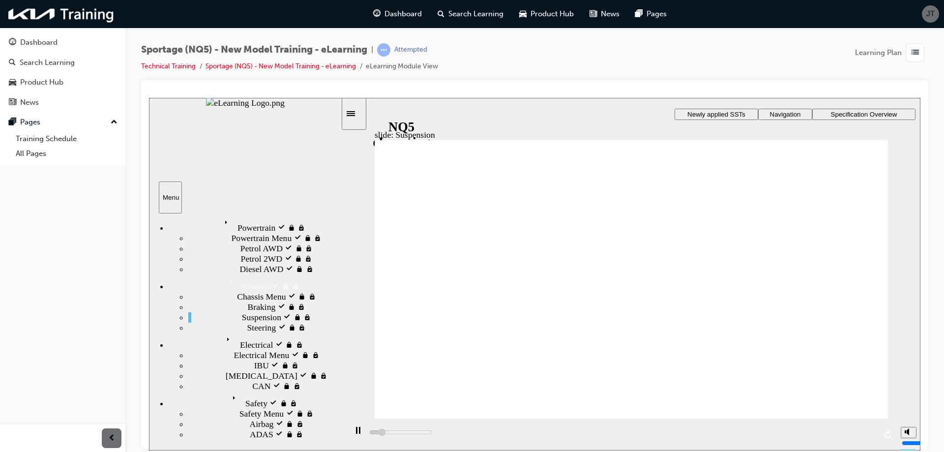
click at [215, 350] on div "Electrical Electrical" at bounding box center [255, 340] width 172 height 17
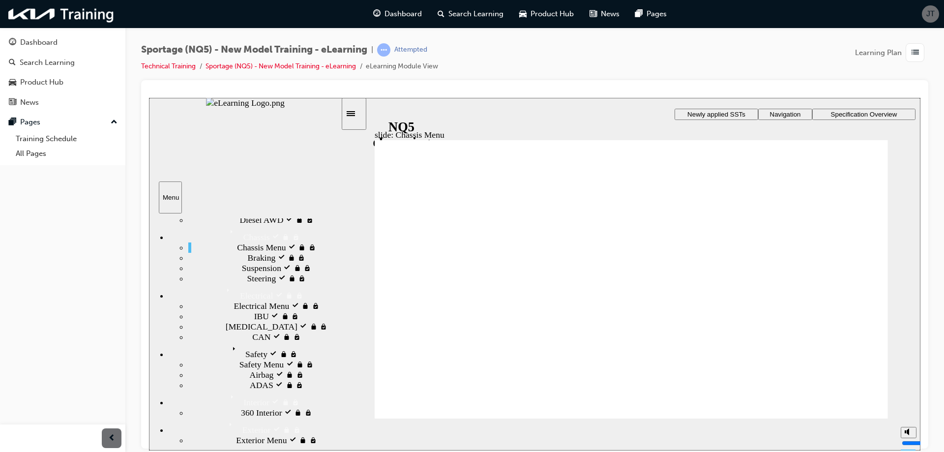
click at [218, 321] on div "IBU locked IBU" at bounding box center [264, 316] width 152 height 10
click at [223, 321] on div "IBU locked IBU" at bounding box center [264, 316] width 152 height 10
click at [243, 311] on div "Electrical Menu Electrical Menu" at bounding box center [264, 305] width 152 height 10
click at [271, 311] on div "IBU locked IBU" at bounding box center [264, 316] width 152 height 10
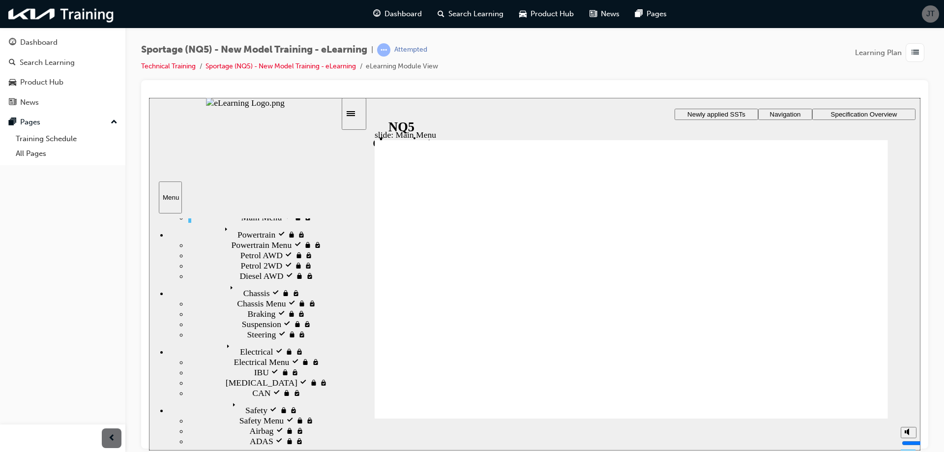
scroll to position [40, 0]
click at [246, 400] on div "Safety Safety" at bounding box center [255, 408] width 172 height 17
click at [265, 427] on div "Airbag locked Airbag" at bounding box center [264, 432] width 152 height 10
click at [270, 417] on div "Safety Menu Safety Menu" at bounding box center [264, 422] width 152 height 10
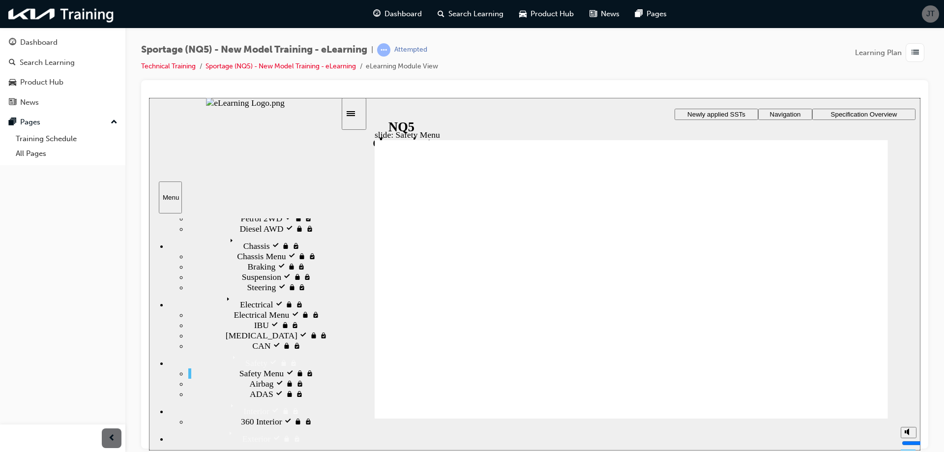
drag, startPoint x: 761, startPoint y: 254, endPoint x: 760, endPoint y: 243, distance: 11.4
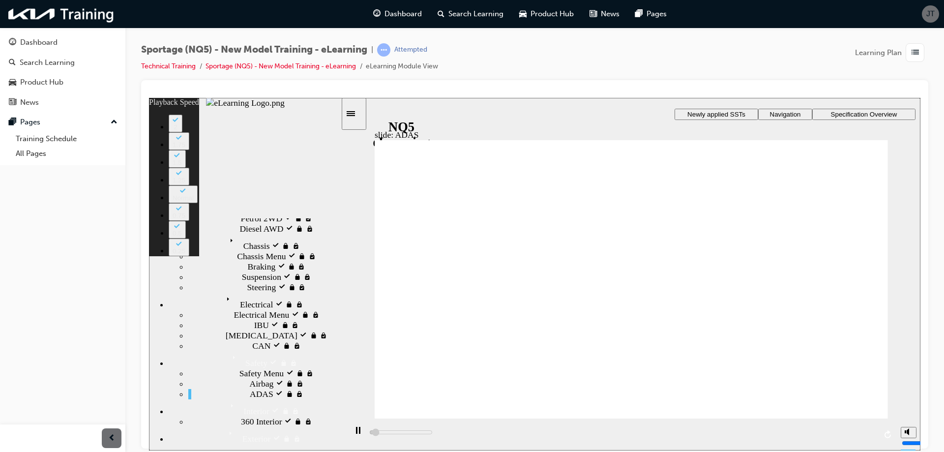
type input "1200"
type input "20"
click at [247, 399] on div "Interior Interior" at bounding box center [255, 407] width 172 height 17
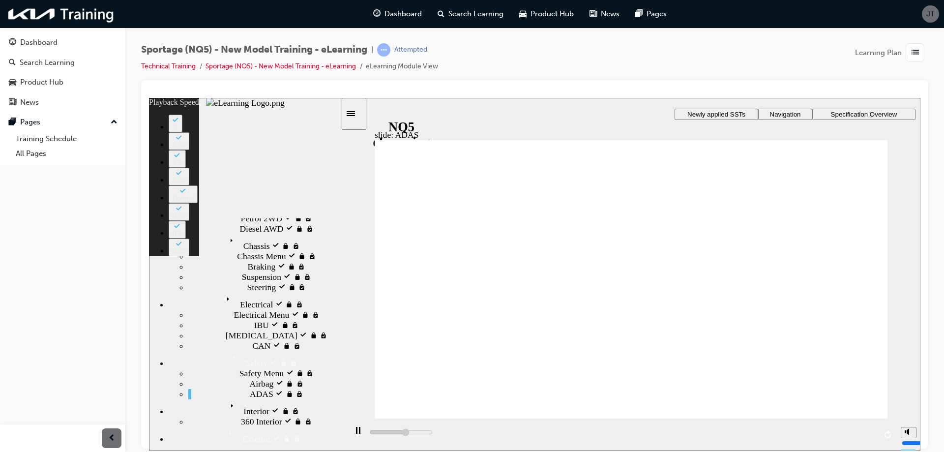
click at [278, 399] on div "Interior locked Interior" at bounding box center [255, 407] width 172 height 17
click at [278, 399] on div "Interior Interior" at bounding box center [255, 407] width 172 height 17
click at [287, 399] on div "Interior locked Interior" at bounding box center [255, 407] width 172 height 17
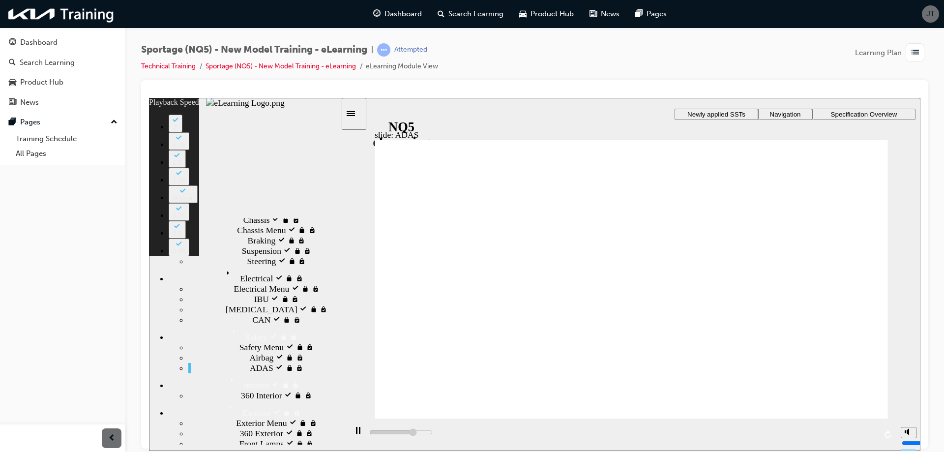
scroll to position [139, 0]
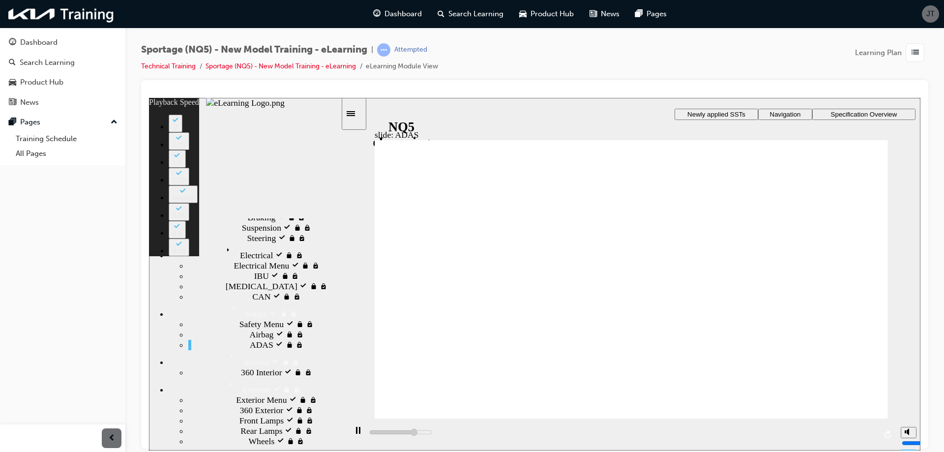
click at [296, 367] on div "360 Interior locked 360 Interior" at bounding box center [264, 372] width 152 height 10
type input "1800"
type input "20"
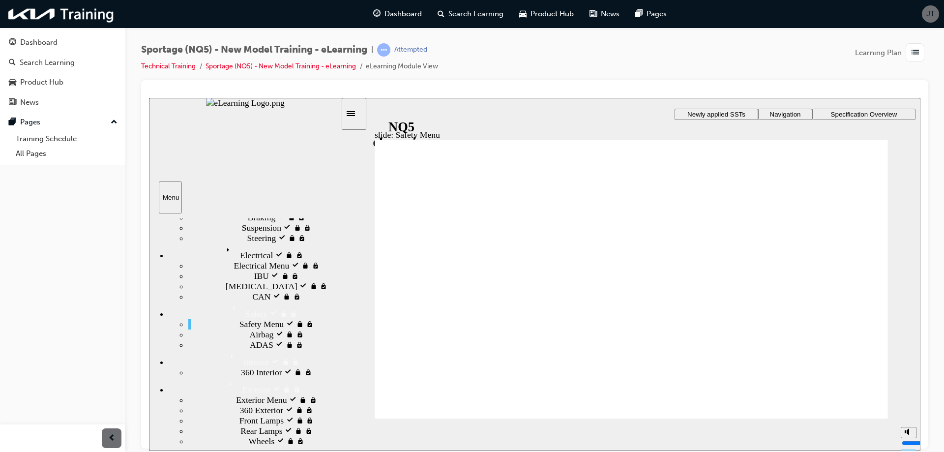
click at [229, 367] on div "360 Interior locked 360 Interior" at bounding box center [264, 372] width 152 height 10
